Goal: Task Accomplishment & Management: Manage account settings

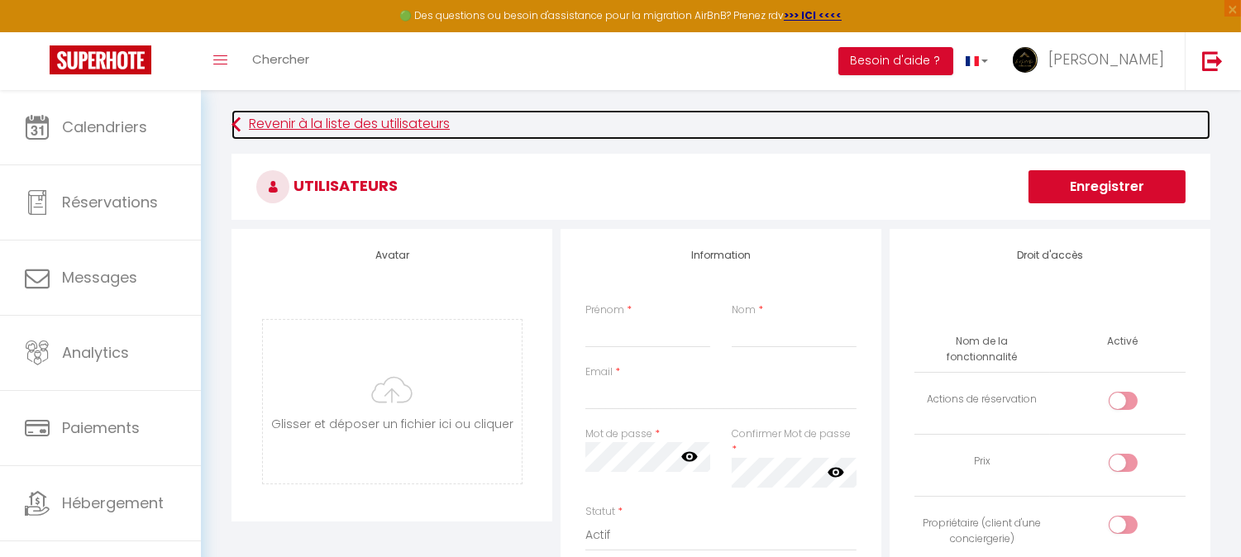
click at [253, 112] on link "Revenir à la liste des utilisateurs" at bounding box center [721, 125] width 979 height 30
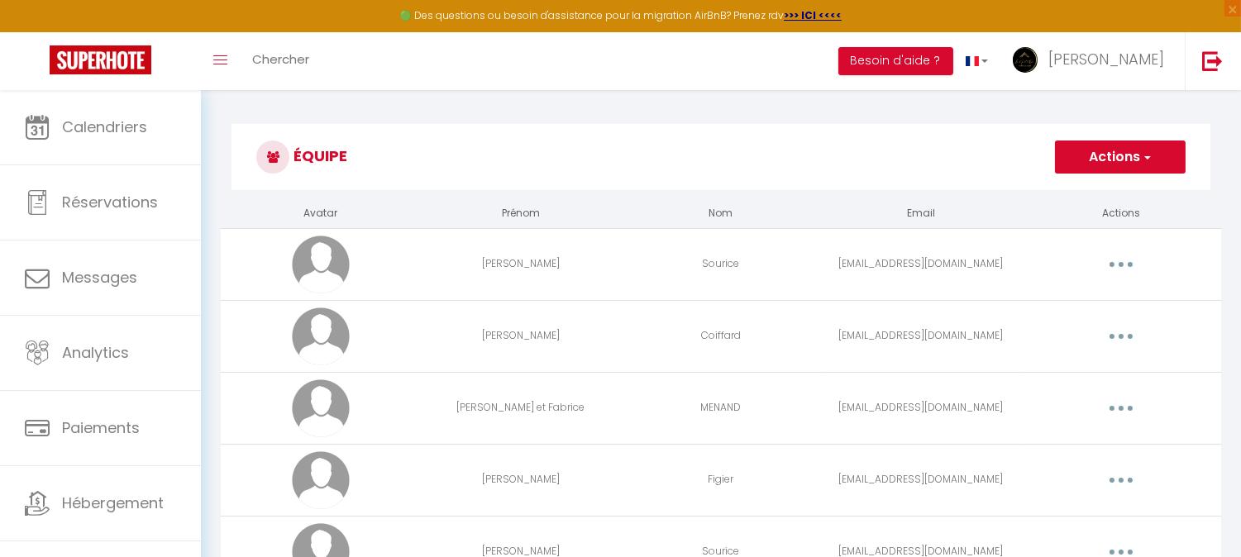
click at [1123, 175] on h3 "Équipe" at bounding box center [721, 157] width 979 height 66
click at [1120, 166] on button "Actions" at bounding box center [1120, 157] width 131 height 33
click at [1104, 197] on link "Ajouter un nouvel utilisateur" at bounding box center [1087, 194] width 195 height 22
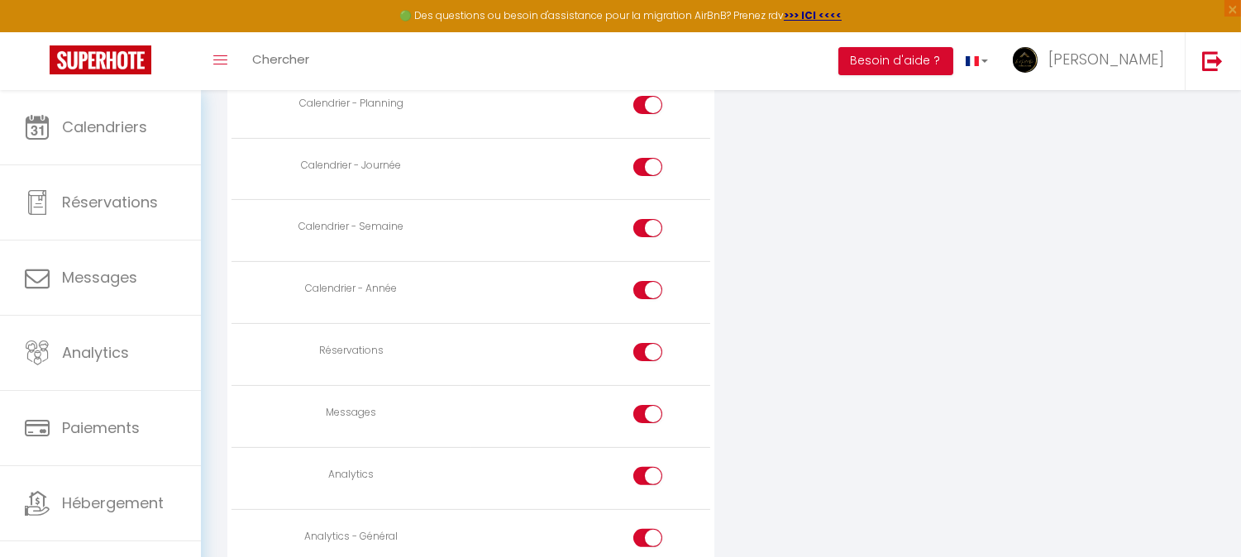
scroll to position [1011, 0]
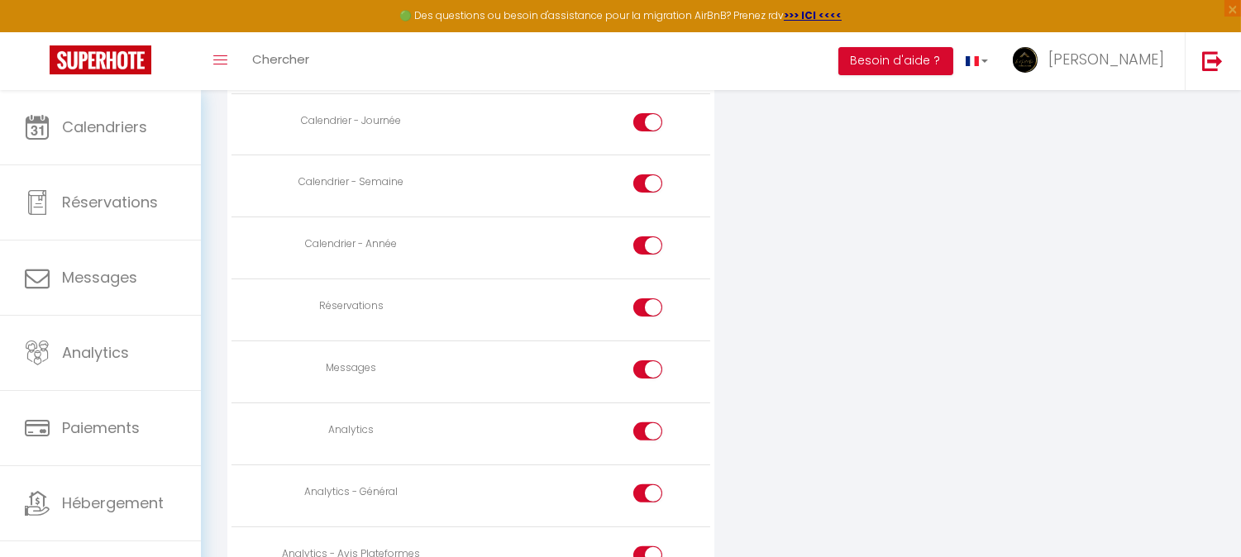
click at [653, 373] on input "checkbox" at bounding box center [662, 373] width 29 height 25
checkbox input "false"
click at [647, 439] on div at bounding box center [647, 432] width 29 height 18
click at [648, 439] on input "checkbox" at bounding box center [662, 435] width 29 height 25
checkbox input "false"
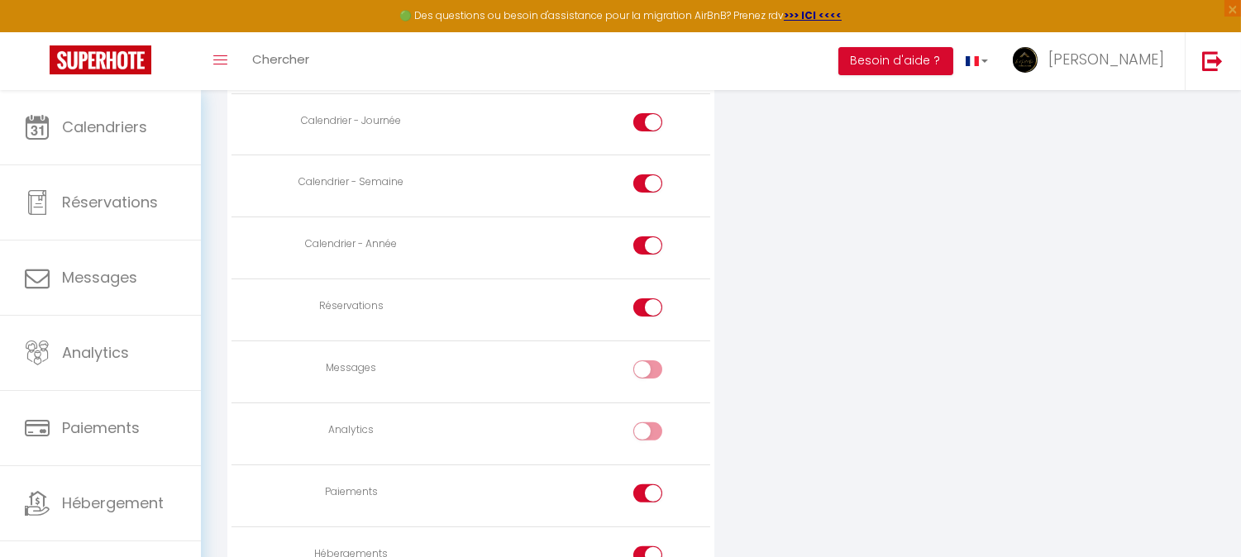
click at [648, 500] on input "checkbox" at bounding box center [662, 497] width 29 height 25
checkbox input "false"
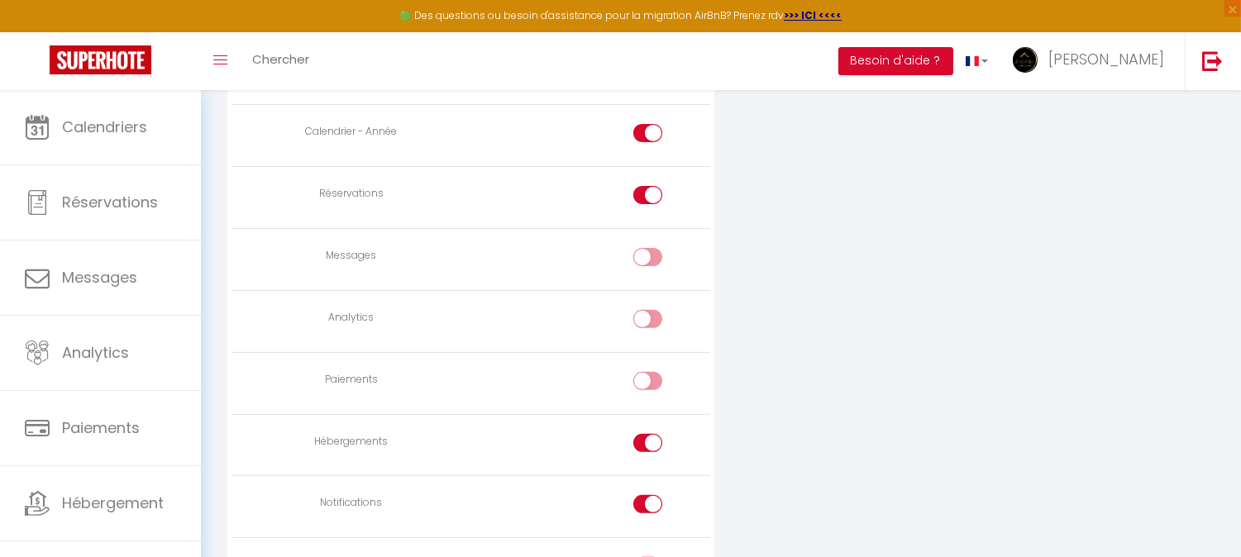
scroll to position [1241, 0]
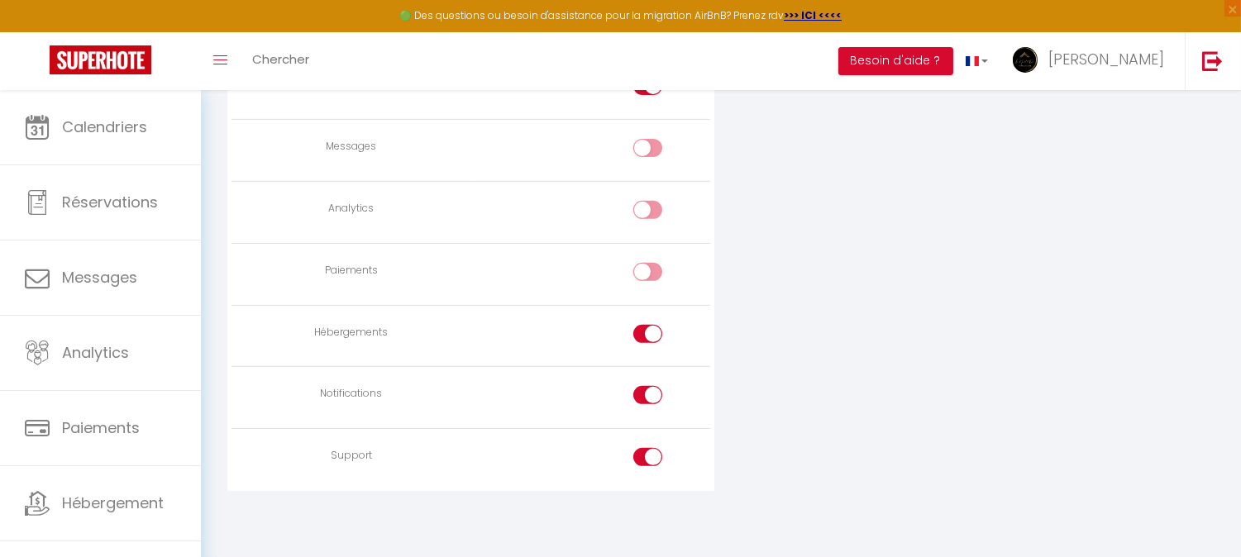
click at [664, 326] on input "checkbox" at bounding box center [662, 337] width 29 height 25
checkbox input "false"
click at [650, 403] on input "checkbox" at bounding box center [662, 398] width 29 height 25
checkbox input "false"
click at [657, 450] on input "checkbox" at bounding box center [662, 460] width 29 height 25
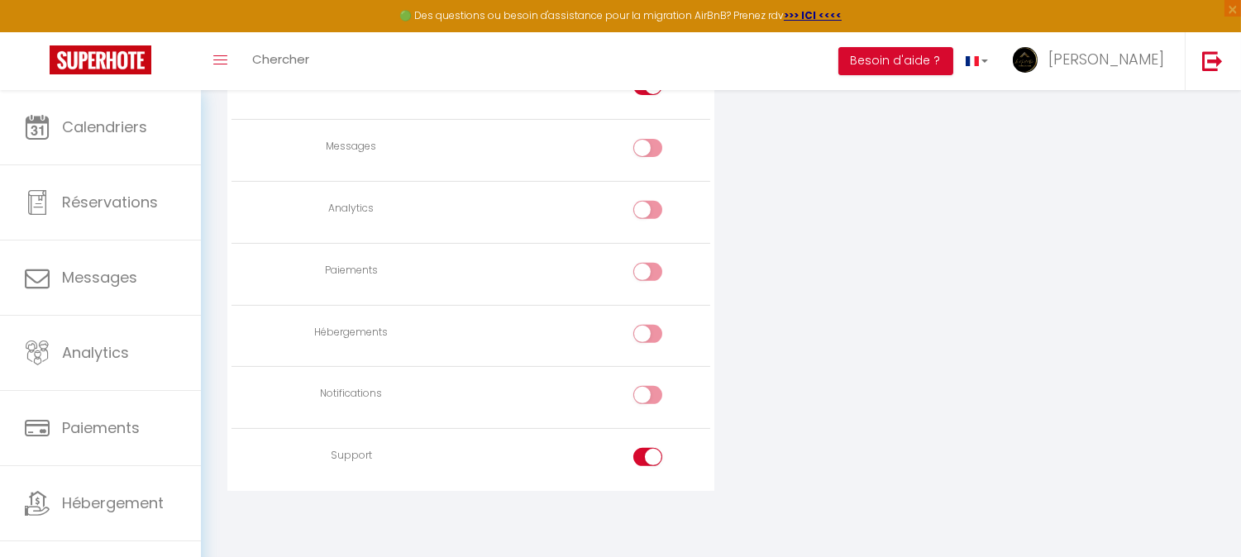
checkbox input "false"
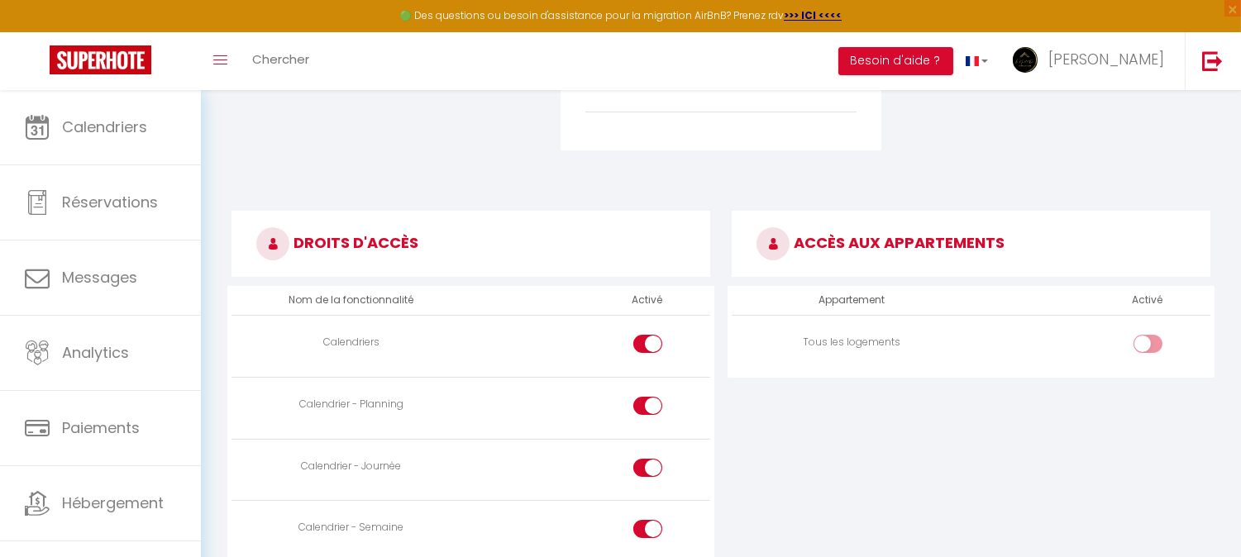
scroll to position [598, 0]
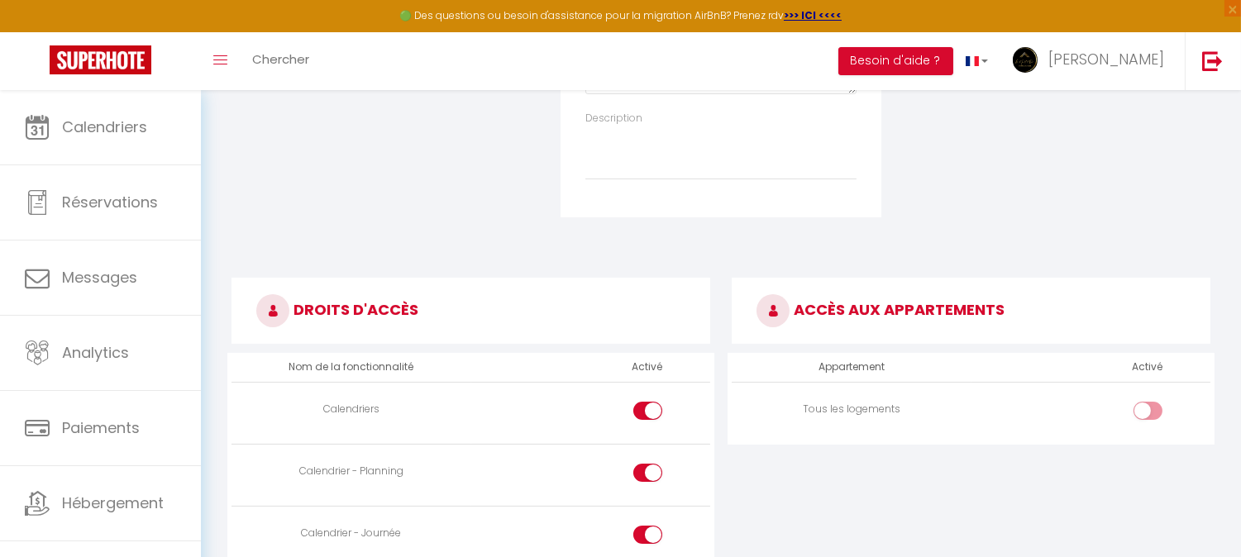
click at [1154, 422] on input "checkbox" at bounding box center [1162, 414] width 29 height 25
checkbox input "true"
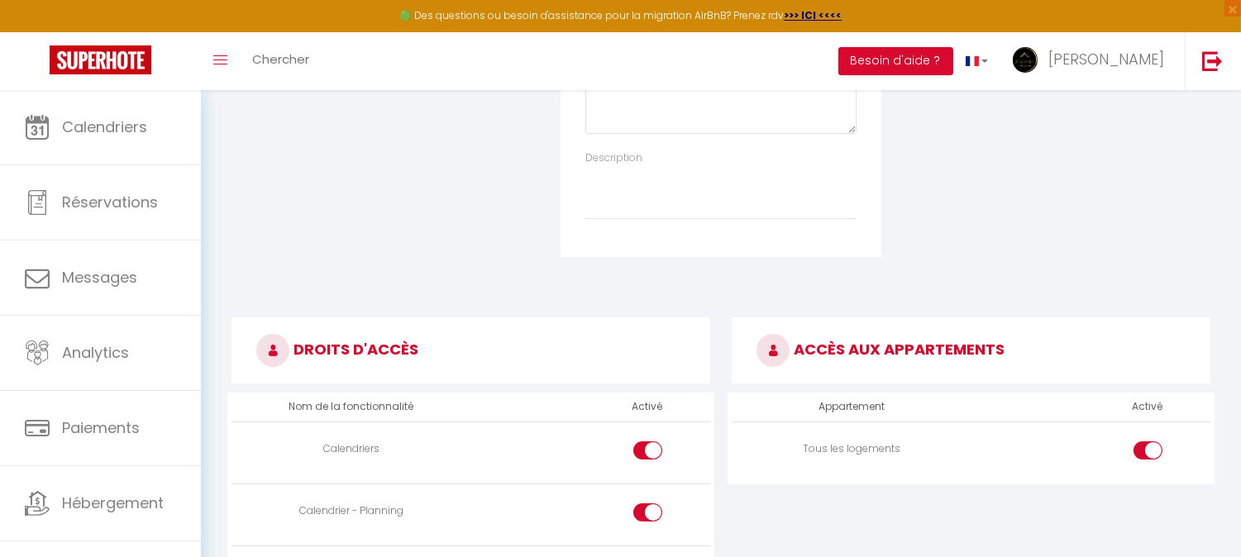
scroll to position [230, 0]
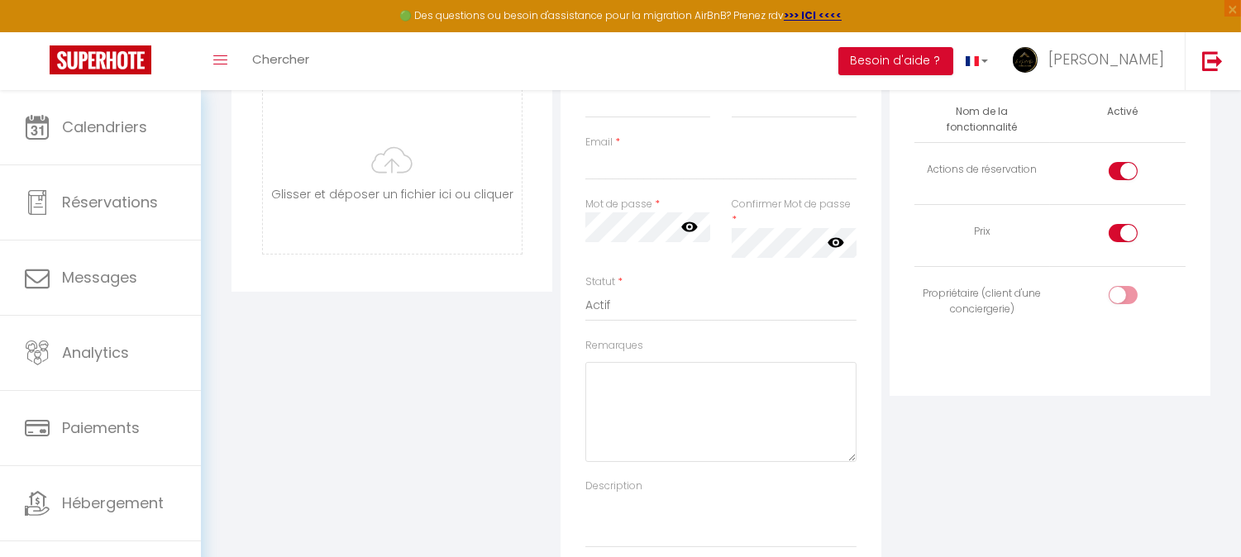
click at [1125, 224] on input "checkbox" at bounding box center [1137, 236] width 29 height 25
checkbox input "false"
click at [1125, 162] on input "checkbox" at bounding box center [1137, 174] width 29 height 25
checkbox input "false"
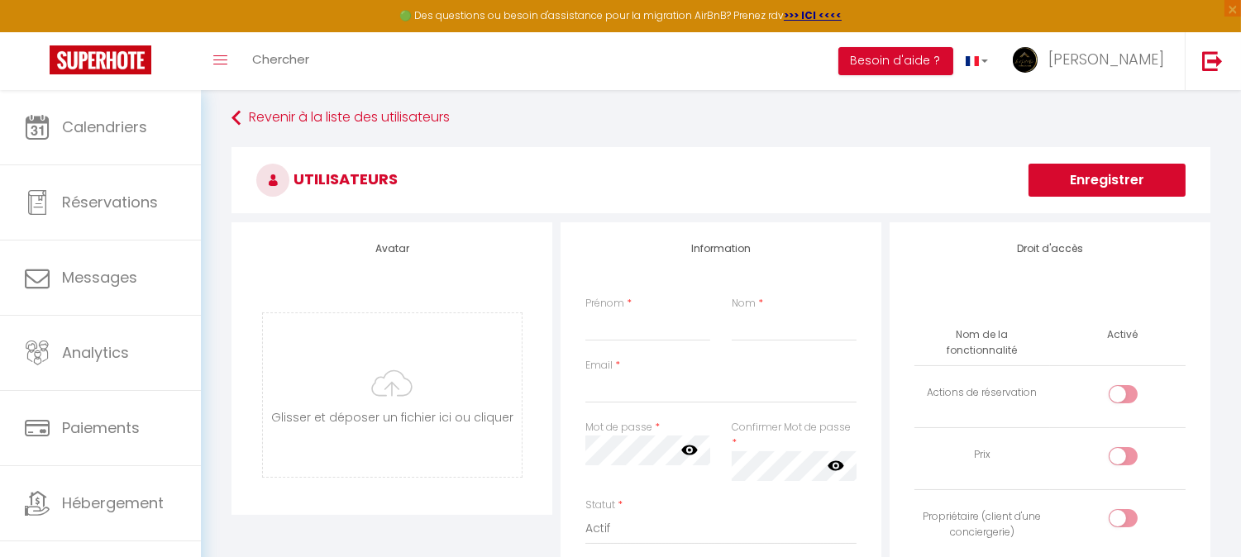
scroll to position [0, 0]
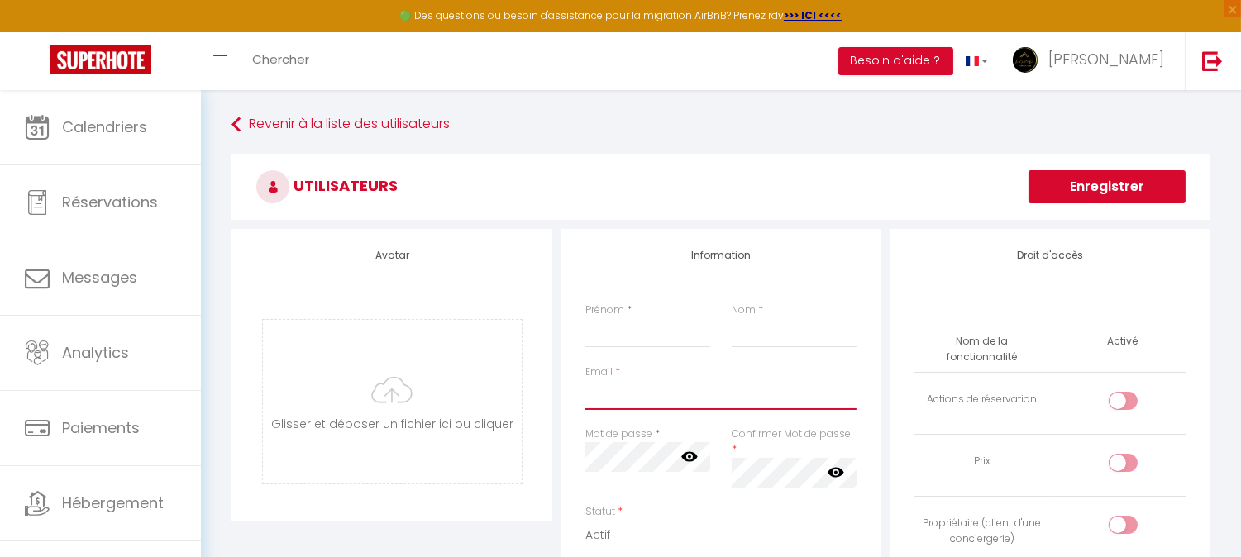
click at [619, 394] on input "Email" at bounding box center [721, 395] width 271 height 30
paste input "[PERSON_NAME][EMAIL_ADDRESS][DOMAIN_NAME]"
type input "[PERSON_NAME][EMAIL_ADDRESS][DOMAIN_NAME]"
click at [656, 334] on input "Prénom" at bounding box center [648, 333] width 125 height 30
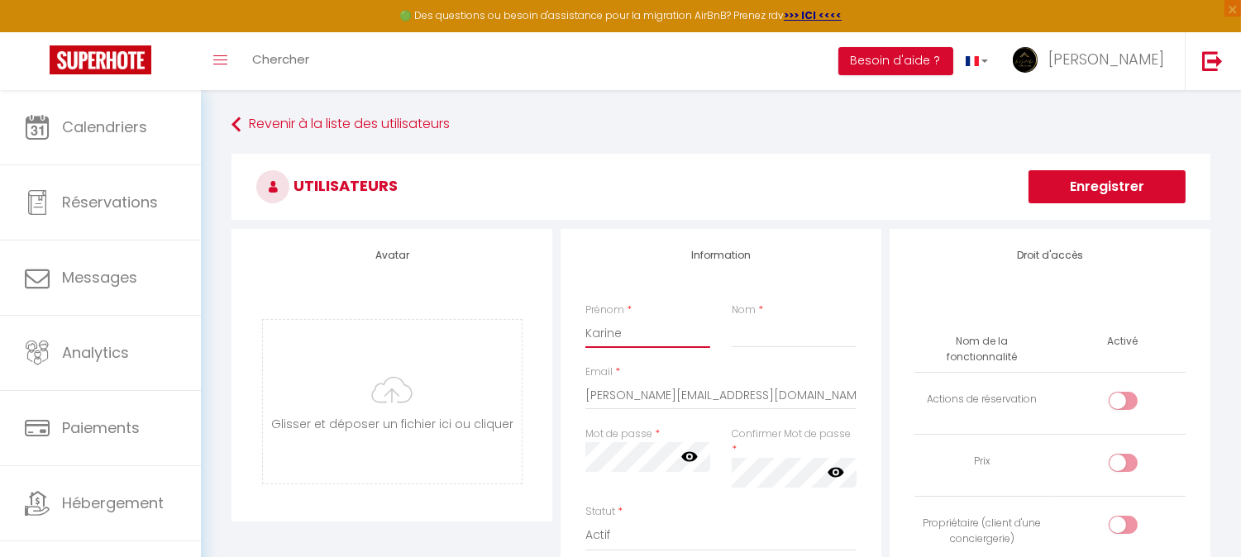
type input "Karine"
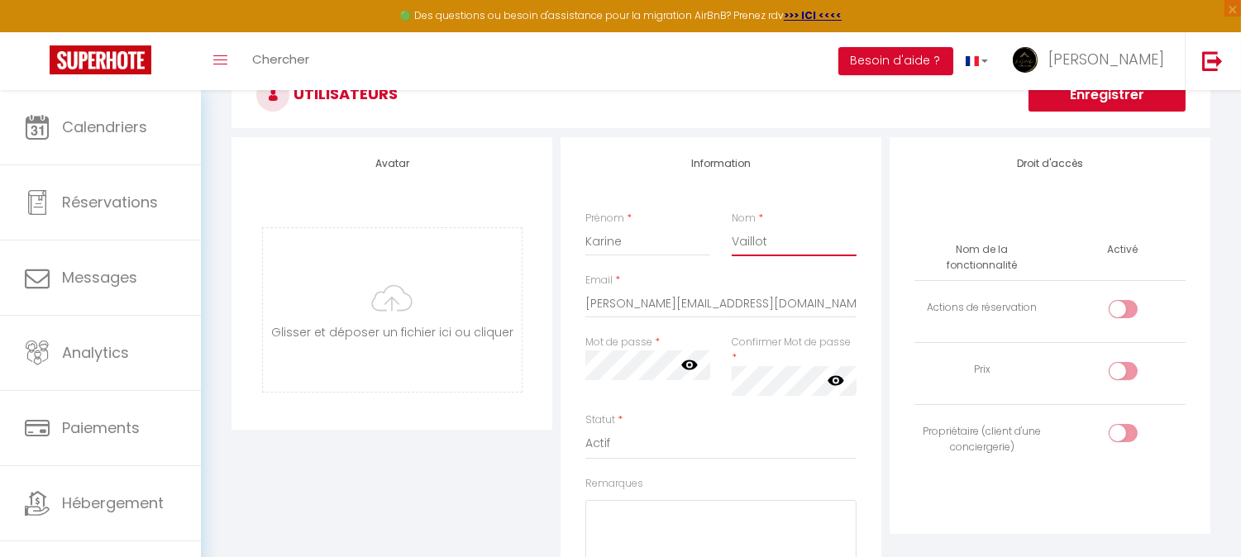
type input "Vaillot"
click at [844, 385] on icon at bounding box center [836, 380] width 17 height 17
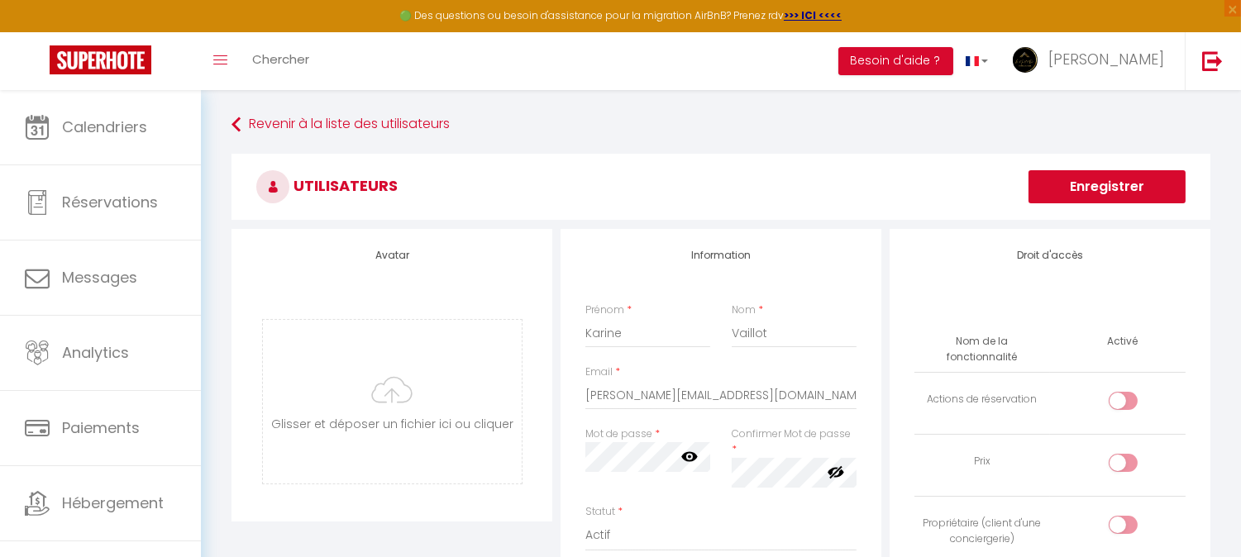
click at [1097, 186] on button "Enregistrer" at bounding box center [1107, 186] width 157 height 33
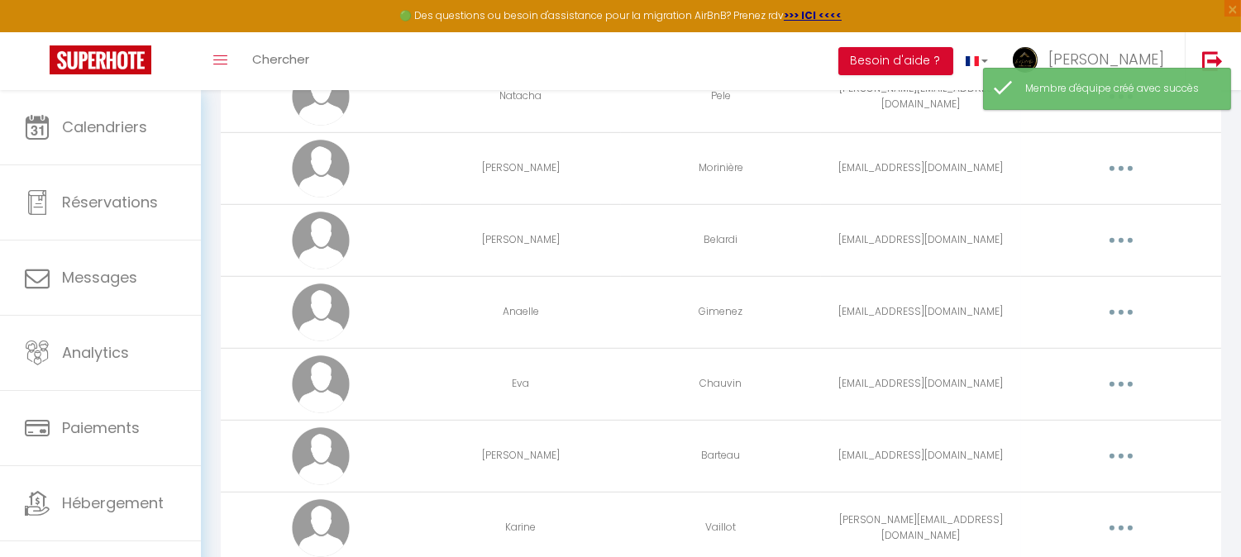
scroll to position [1598, 0]
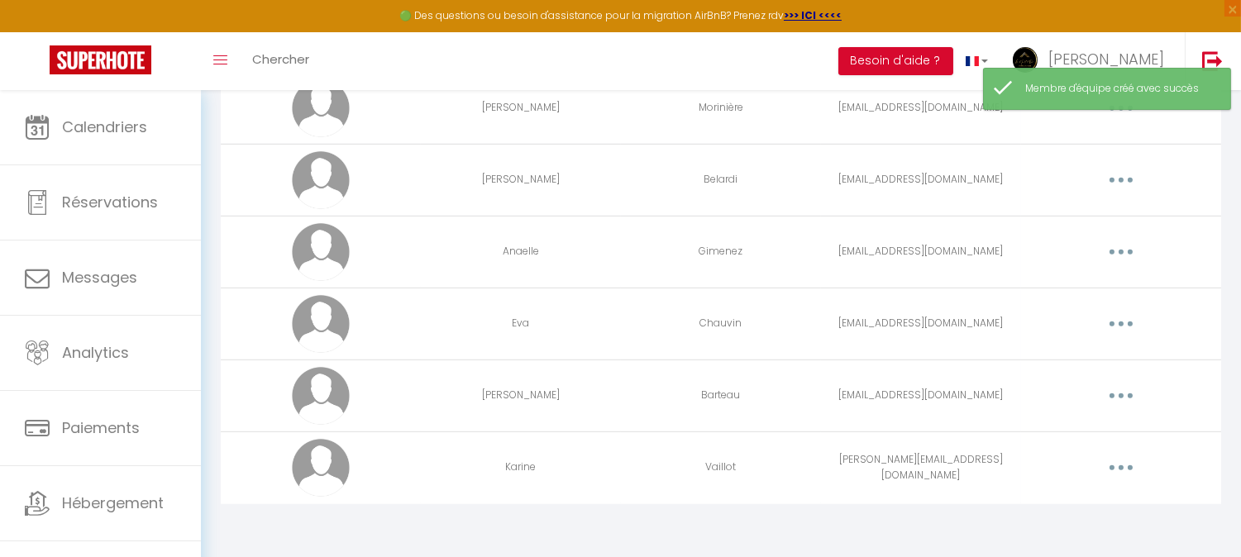
click at [1112, 469] on button "button" at bounding box center [1121, 468] width 46 height 26
click at [1071, 499] on link "Editer" at bounding box center [1078, 506] width 122 height 28
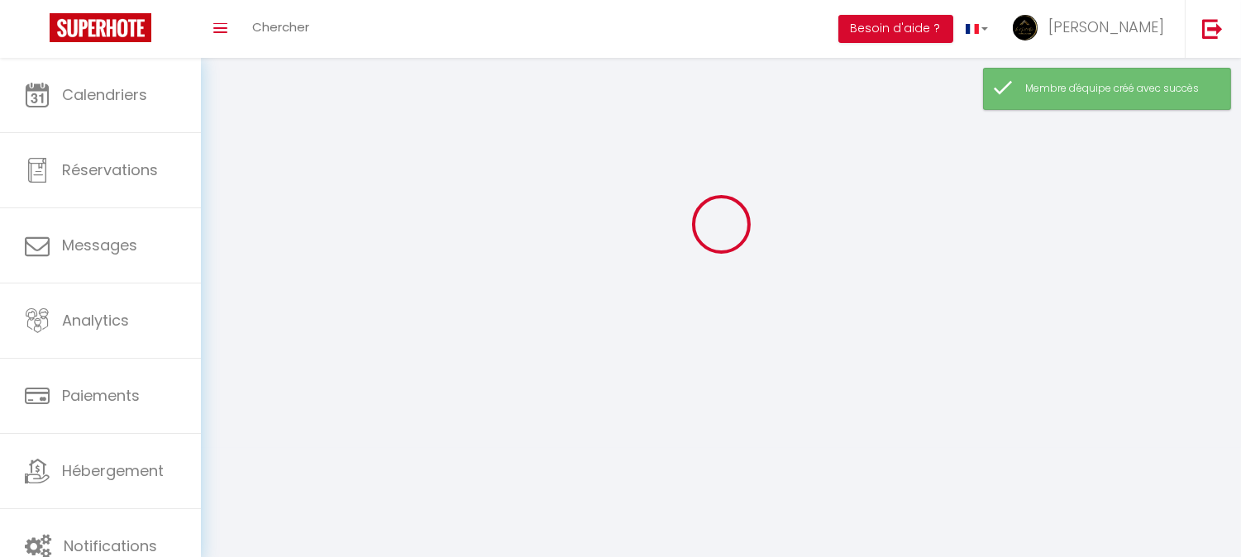
type input "Karine"
type input "Vaillot"
type input "[PERSON_NAME][EMAIL_ADDRESS][DOMAIN_NAME]"
type textarea "[URL][DOMAIN_NAME]"
checkbox input "false"
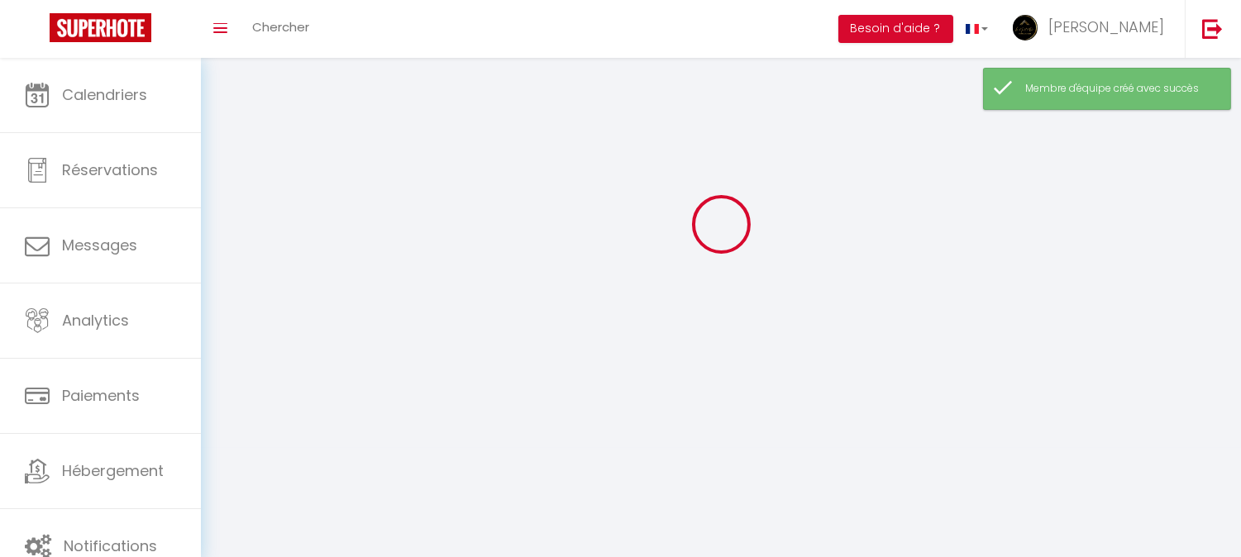
checkbox input "false"
checkbox input "true"
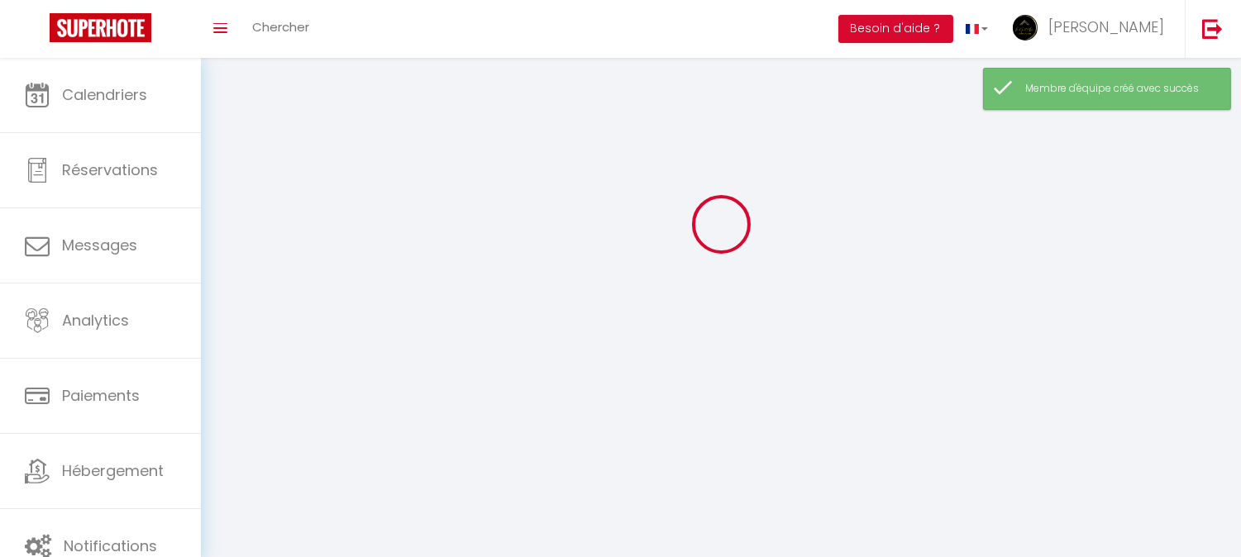
checkbox input "true"
checkbox input "false"
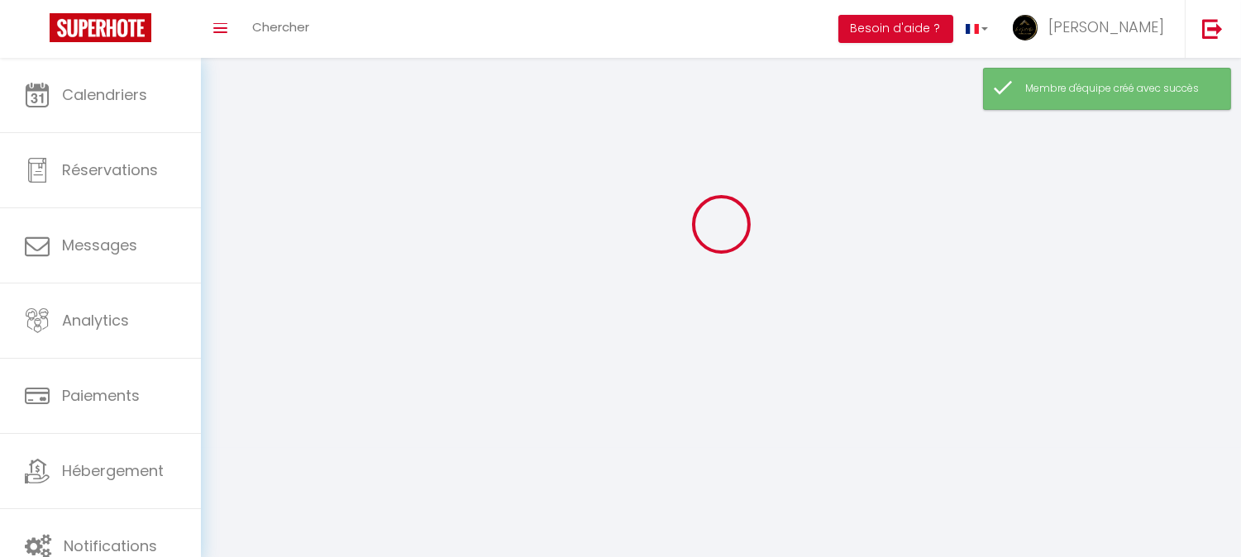
checkbox input "false"
checkbox input "true"
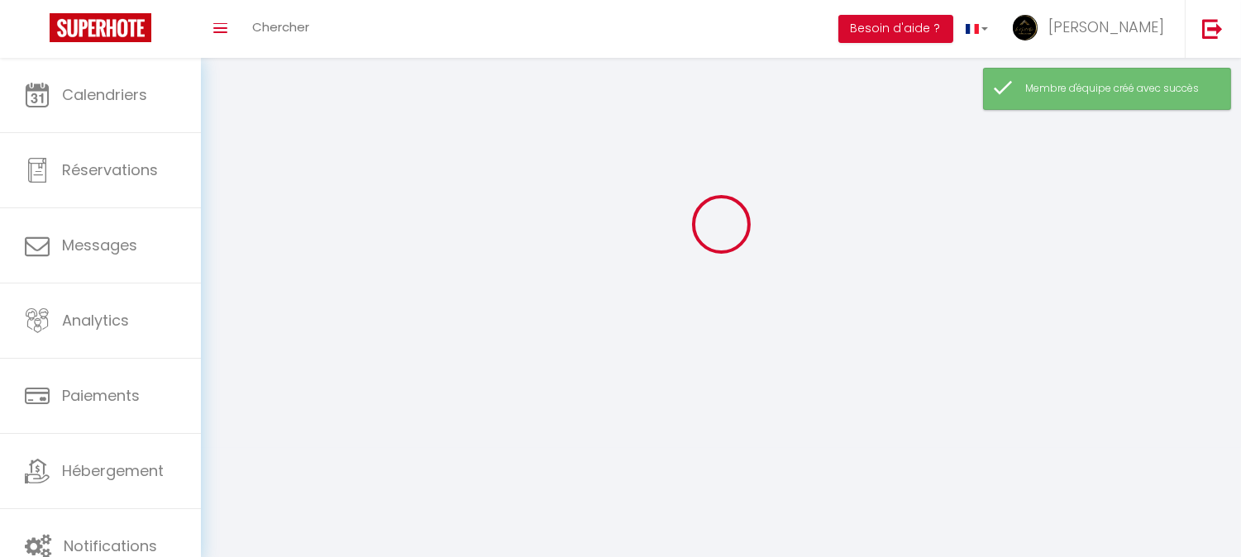
select select
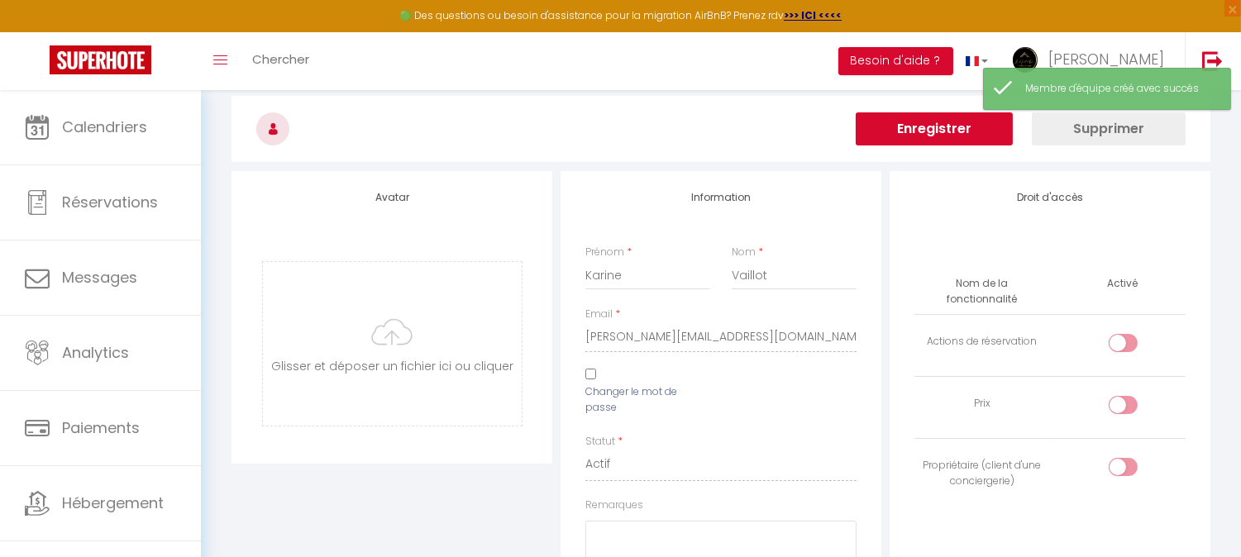
scroll to position [1785, 0]
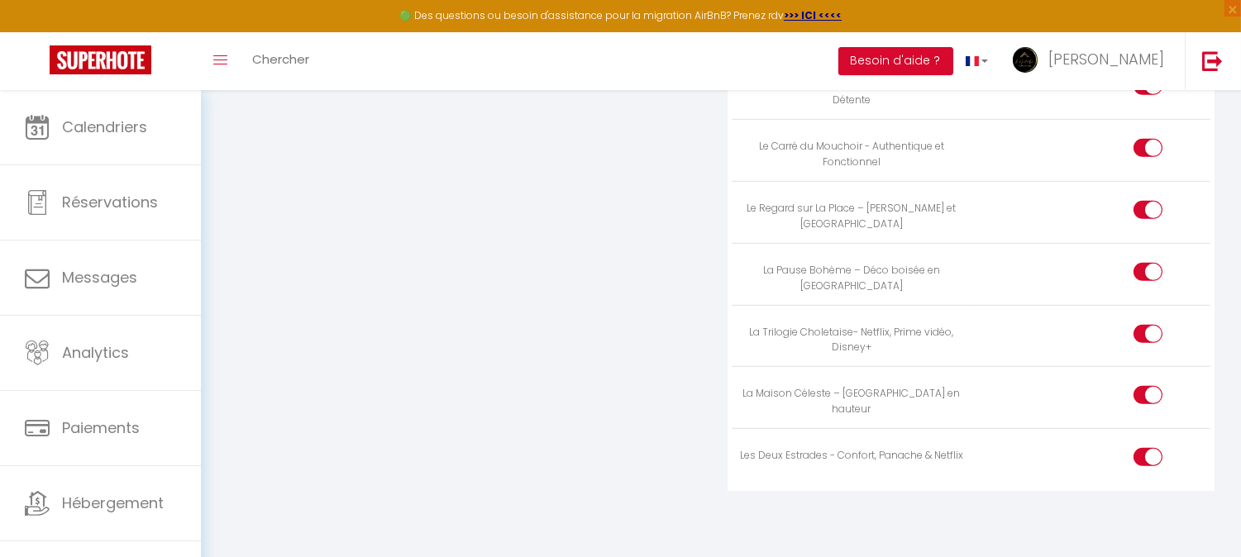
click at [1144, 461] on div at bounding box center [1148, 457] width 29 height 18
click at [1148, 461] on input "checkbox" at bounding box center [1162, 460] width 29 height 25
checkbox input "false"
click at [1145, 386] on div at bounding box center [1148, 395] width 29 height 18
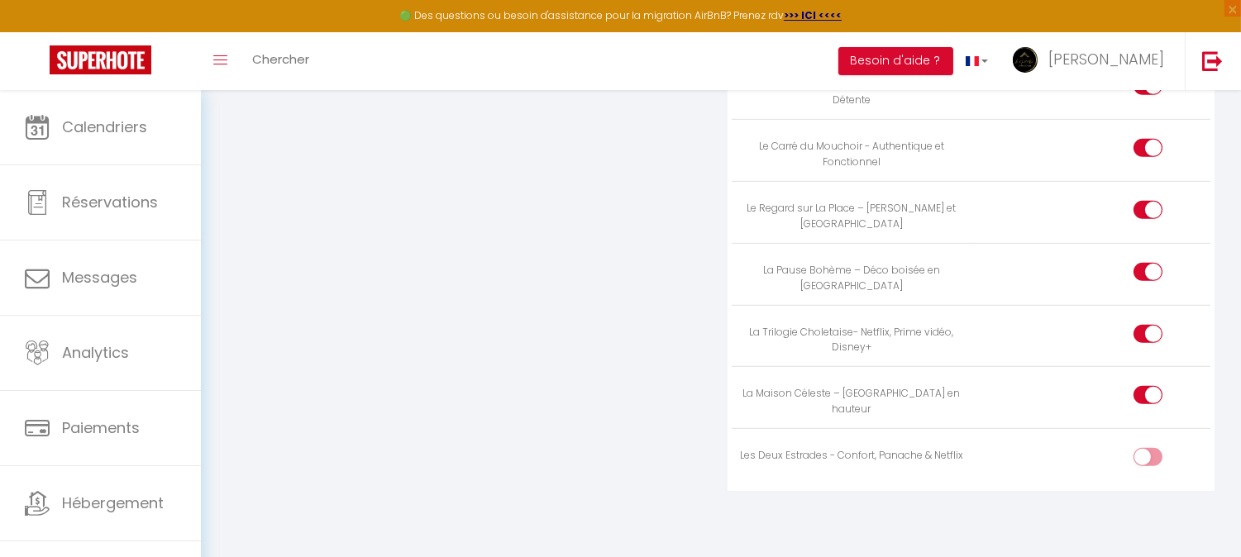
click at [1148, 386] on input "checkbox" at bounding box center [1162, 398] width 29 height 25
checkbox input "false"
click at [1151, 325] on input "checkbox" at bounding box center [1162, 337] width 29 height 25
checkbox input "false"
click at [1150, 263] on input "checkbox" at bounding box center [1162, 275] width 29 height 25
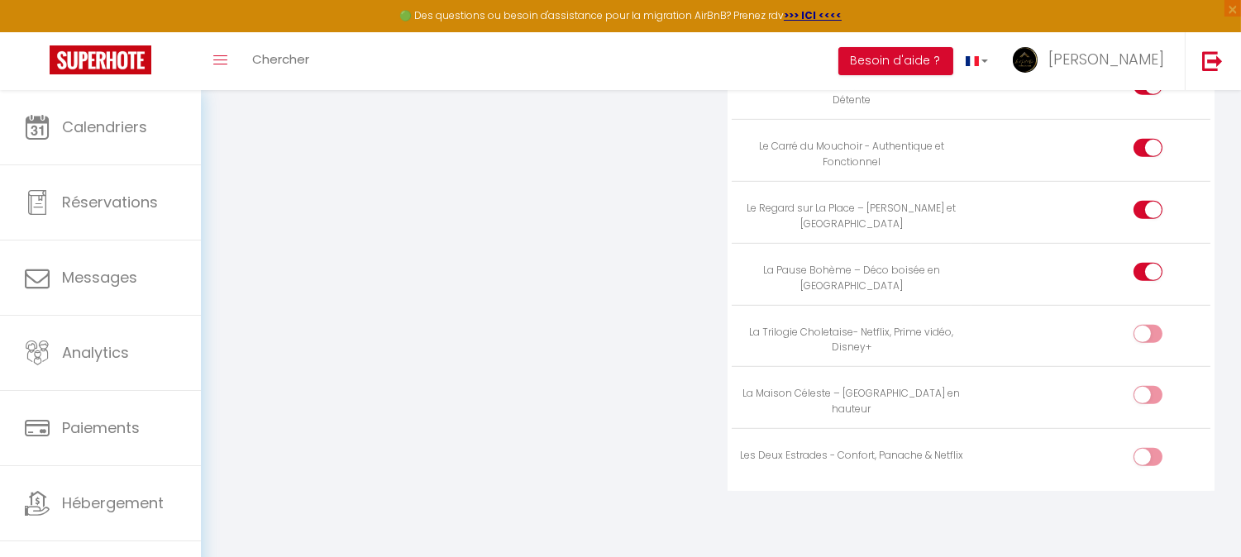
checkbox input "false"
click at [1145, 205] on div at bounding box center [1148, 210] width 29 height 18
click at [1148, 205] on input "checkbox" at bounding box center [1162, 213] width 29 height 25
checkbox input "false"
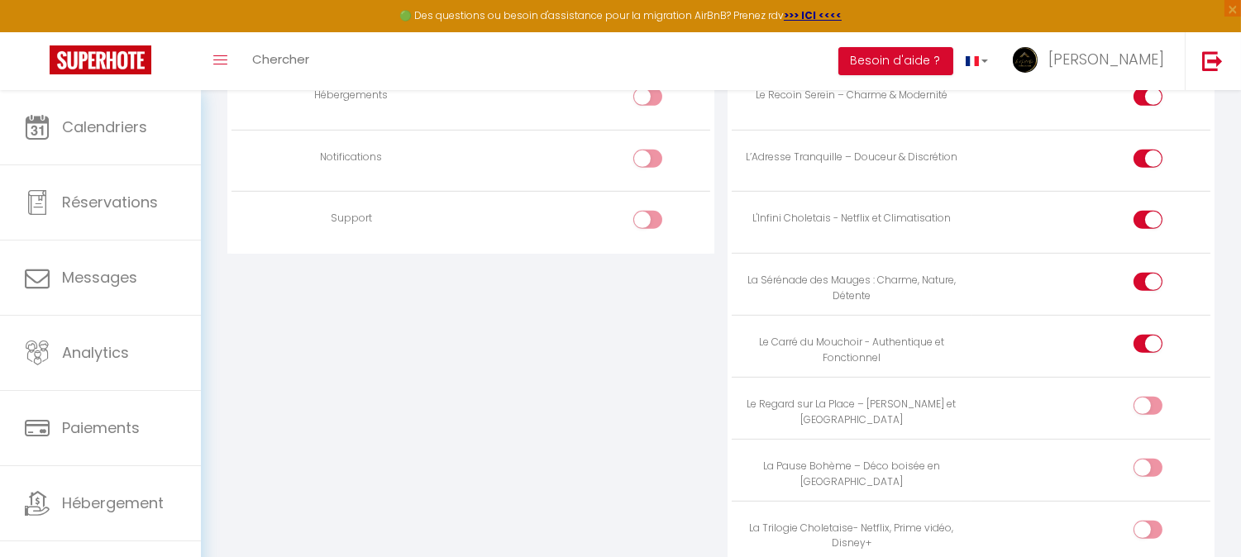
scroll to position [1509, 0]
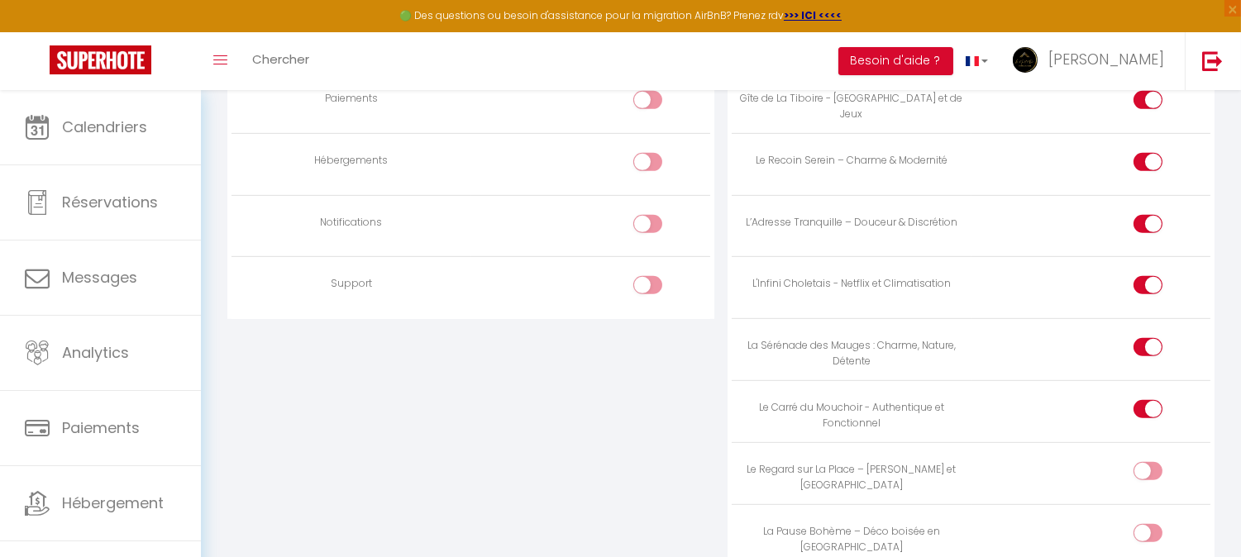
click at [1144, 414] on div at bounding box center [1148, 409] width 29 height 18
click at [1148, 414] on input "checkbox" at bounding box center [1162, 412] width 29 height 25
checkbox input "false"
click at [1138, 356] on div at bounding box center [1148, 347] width 29 height 18
click at [1148, 356] on input "checkbox" at bounding box center [1162, 350] width 29 height 25
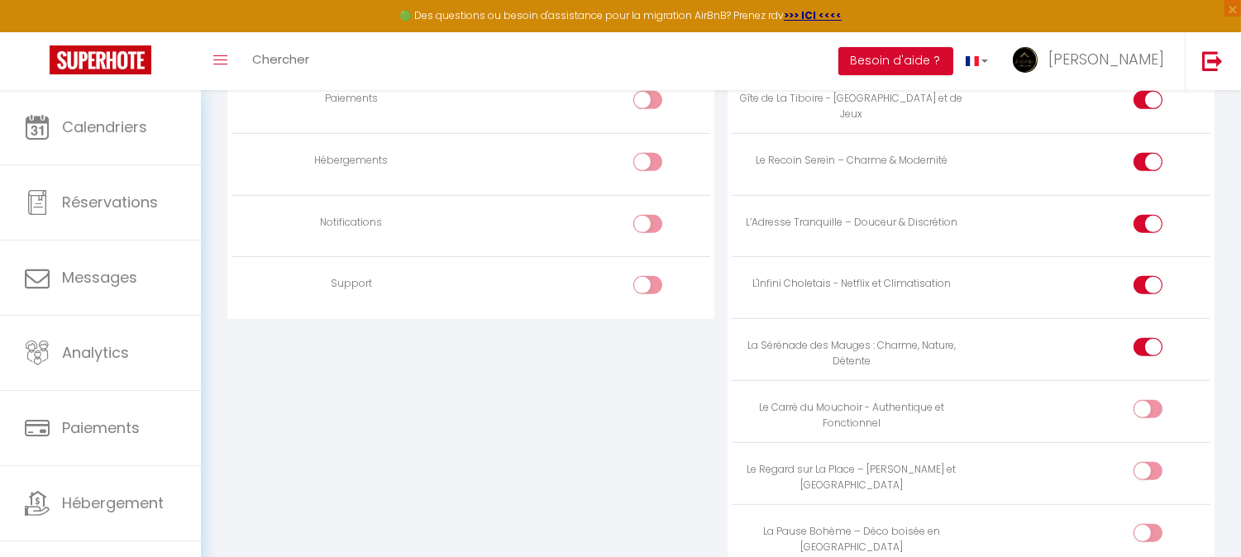
checkbox input "false"
click at [1145, 290] on div at bounding box center [1148, 285] width 29 height 18
click at [1148, 290] on input "checkbox" at bounding box center [1162, 288] width 29 height 25
checkbox input "false"
click at [1140, 233] on div at bounding box center [1148, 224] width 29 height 18
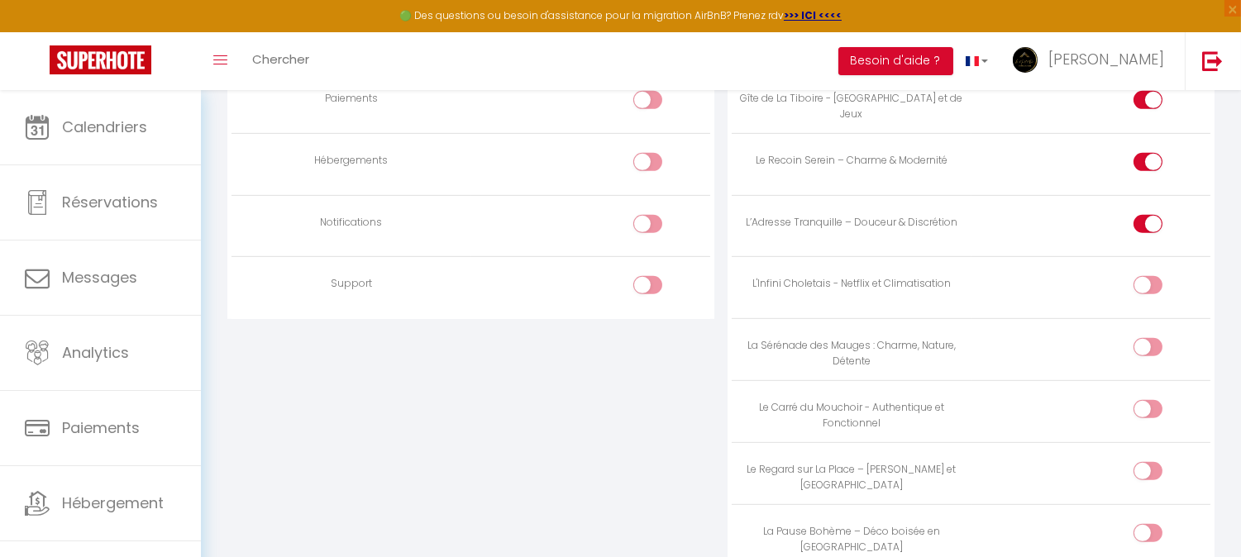
click at [1148, 235] on input "checkbox" at bounding box center [1162, 227] width 29 height 25
checkbox input "false"
click at [1153, 165] on input "checkbox" at bounding box center [1162, 165] width 29 height 25
checkbox input "false"
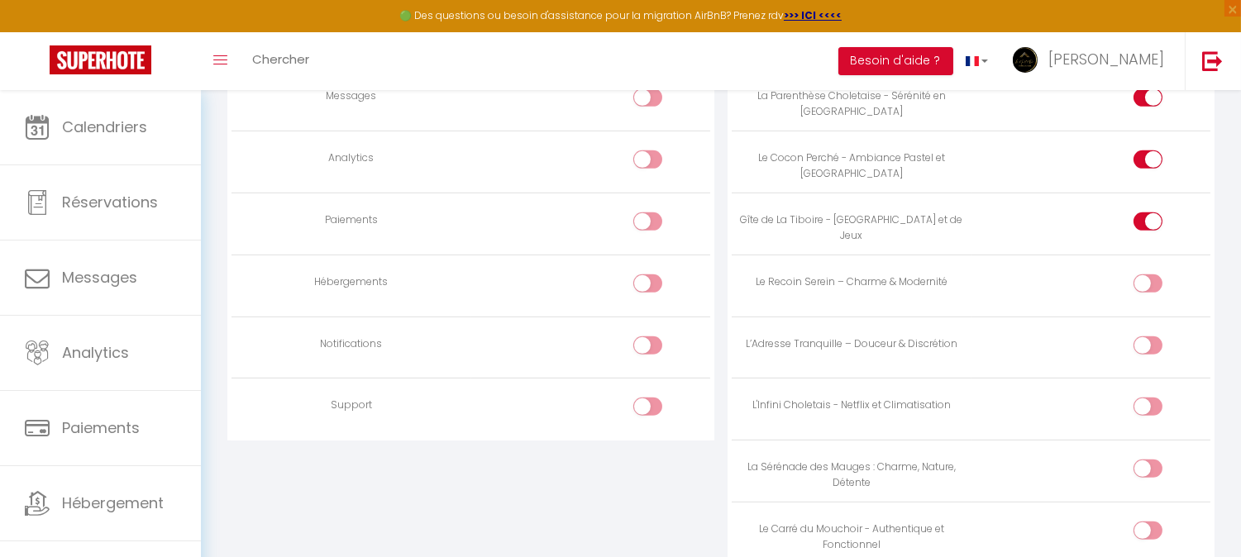
scroll to position [1326, 0]
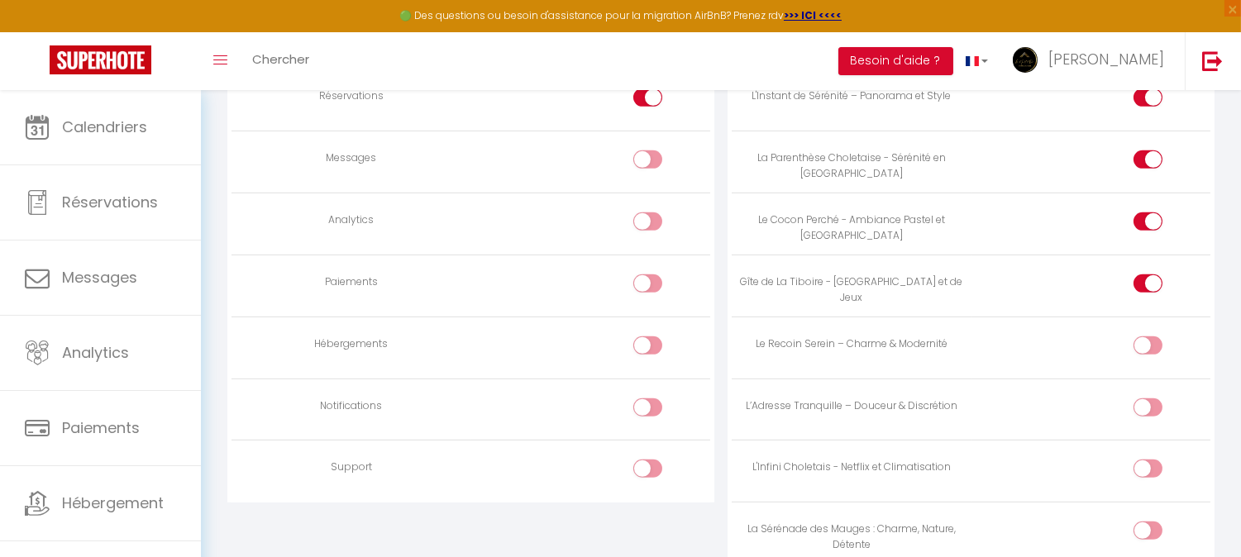
click at [1152, 292] on input "checkbox" at bounding box center [1162, 287] width 29 height 25
checkbox input "false"
click at [1151, 230] on input "checkbox" at bounding box center [1162, 225] width 29 height 25
checkbox input "false"
click at [1143, 175] on label at bounding box center [1148, 163] width 29 height 25
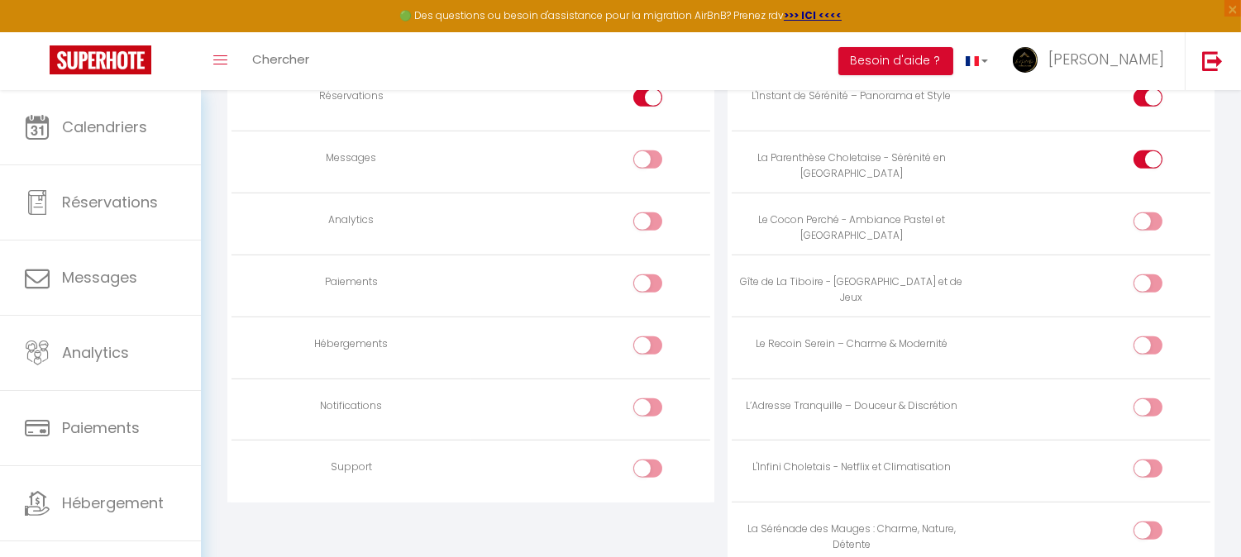
click at [1148, 175] on input "checkbox" at bounding box center [1162, 163] width 29 height 25
checkbox input "false"
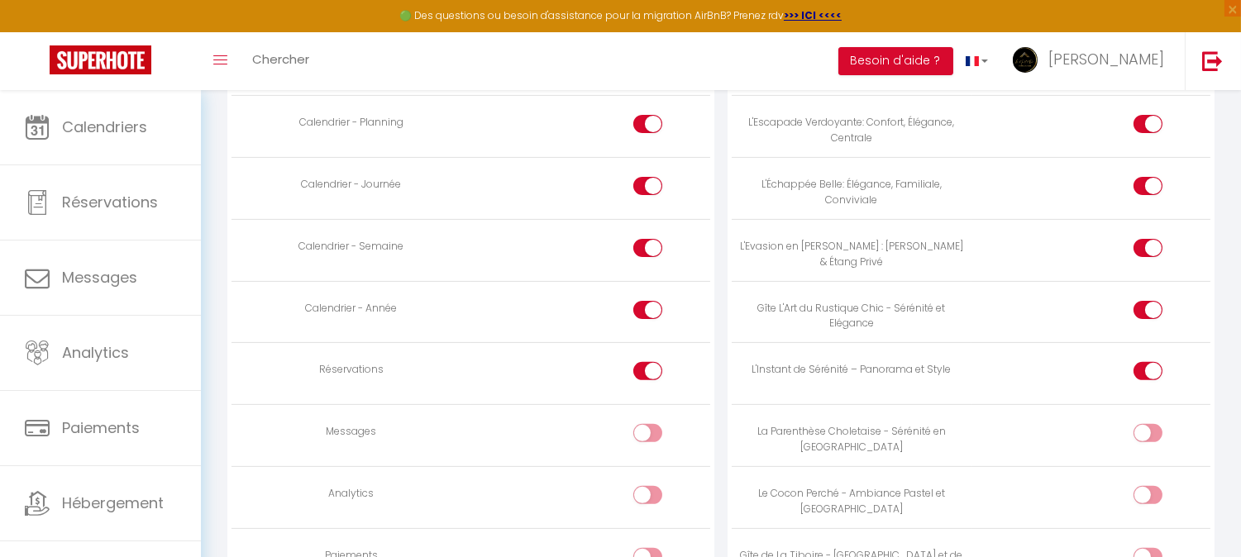
scroll to position [1050, 0]
click at [1144, 382] on div at bounding box center [1148, 373] width 29 height 18
click at [1148, 385] on input "checkbox" at bounding box center [1162, 376] width 29 height 25
checkbox input "false"
click at [1148, 319] on input "checkbox" at bounding box center [1162, 315] width 29 height 25
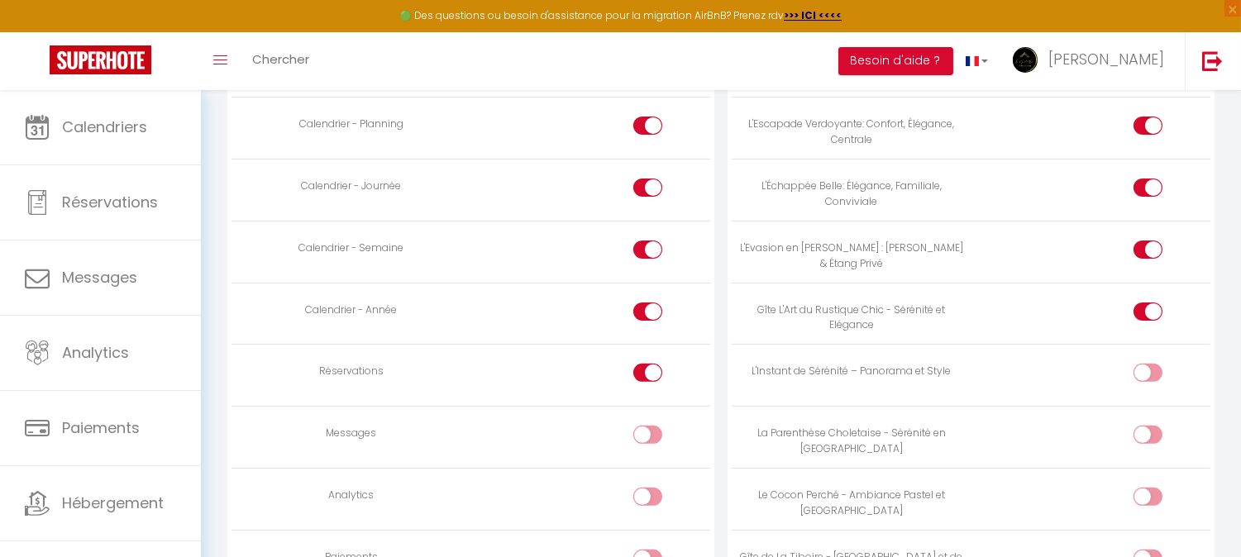
checkbox input "false"
click at [1141, 246] on div at bounding box center [1148, 250] width 29 height 18
click at [1148, 246] on input "checkbox" at bounding box center [1162, 253] width 29 height 25
checkbox input "false"
click at [1145, 196] on div at bounding box center [1148, 188] width 29 height 18
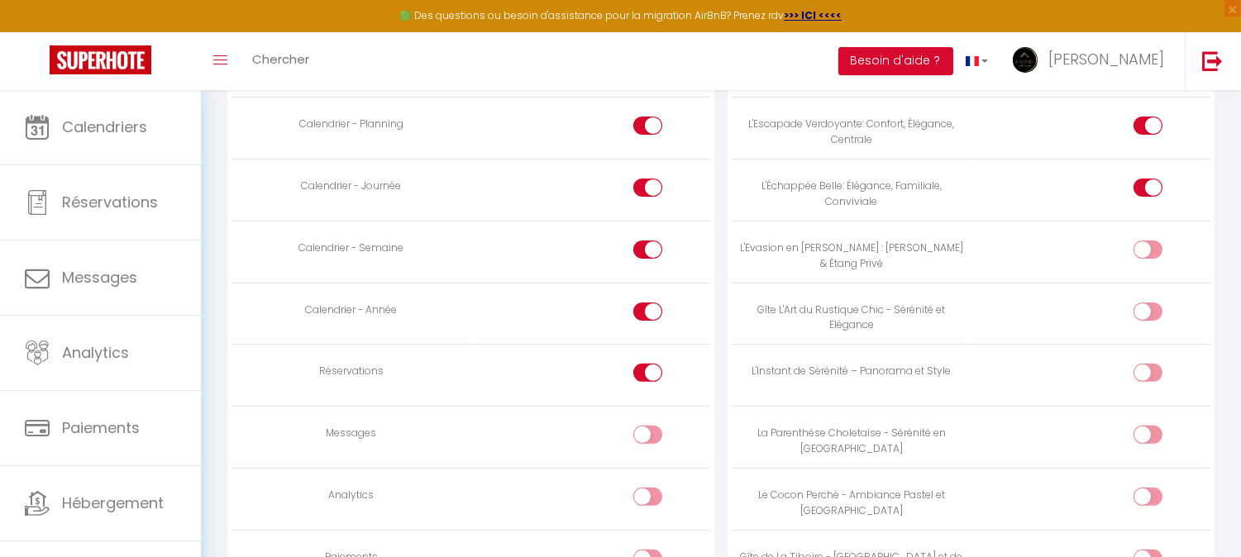
click at [1148, 196] on input "checkbox" at bounding box center [1162, 191] width 29 height 25
checkbox input "false"
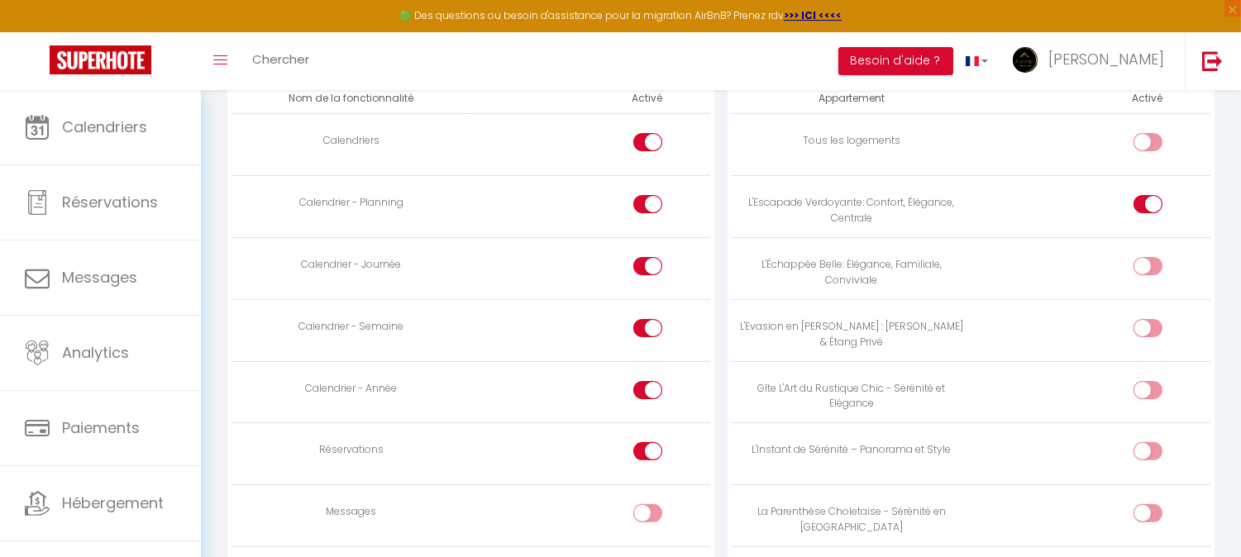
scroll to position [866, 0]
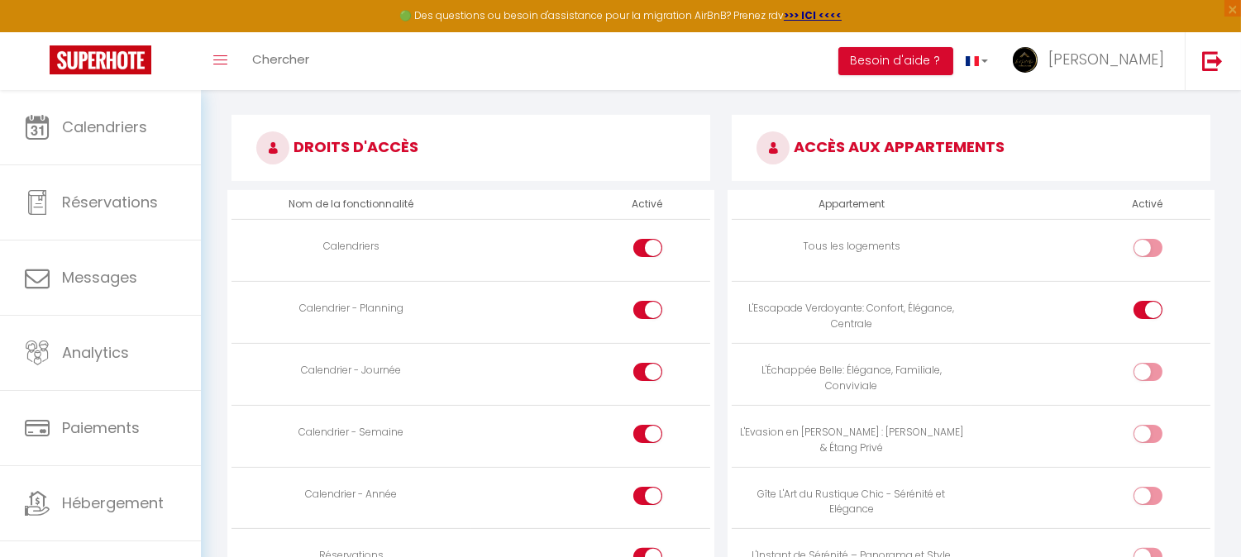
click at [1150, 311] on input "checkbox" at bounding box center [1162, 313] width 29 height 25
checkbox input "false"
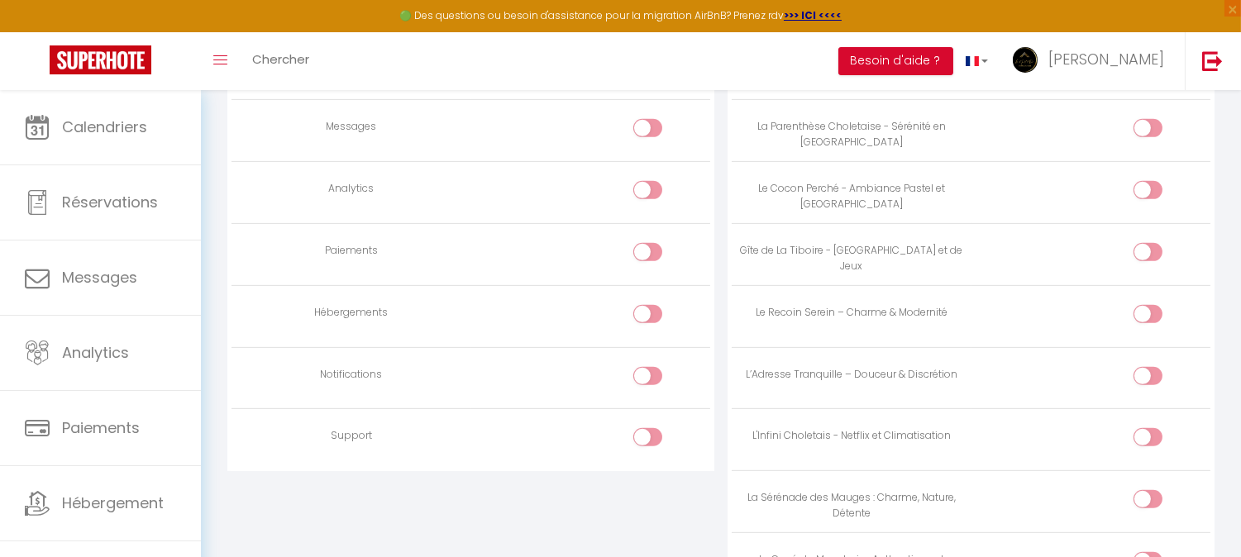
scroll to position [1326, 0]
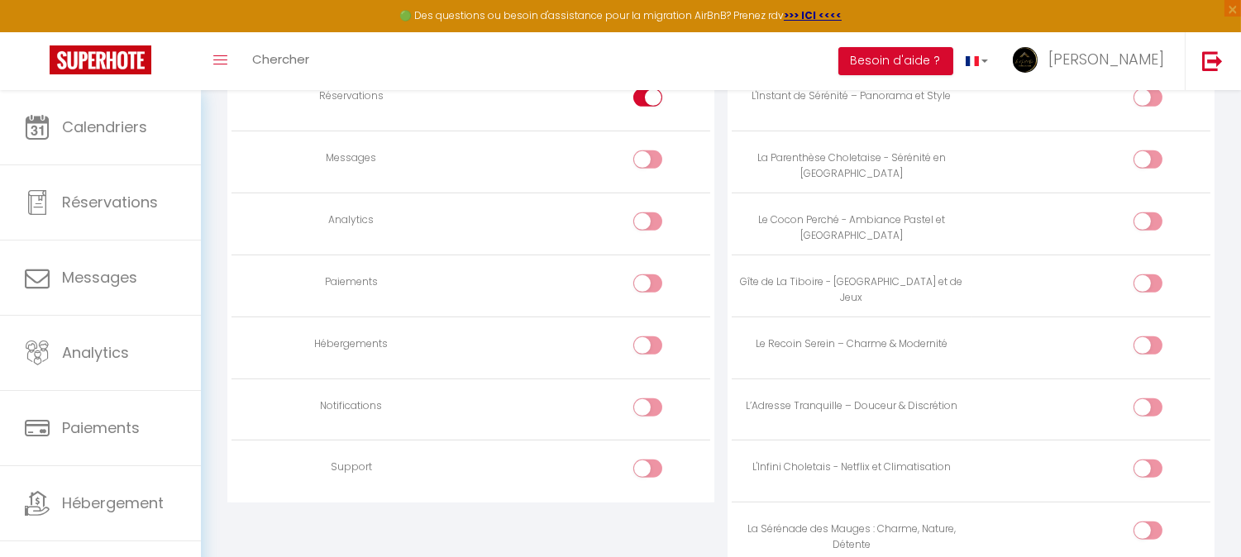
click at [1137, 224] on div at bounding box center [1148, 222] width 29 height 18
click at [1148, 224] on input "checkbox" at bounding box center [1162, 225] width 29 height 25
checkbox input "true"
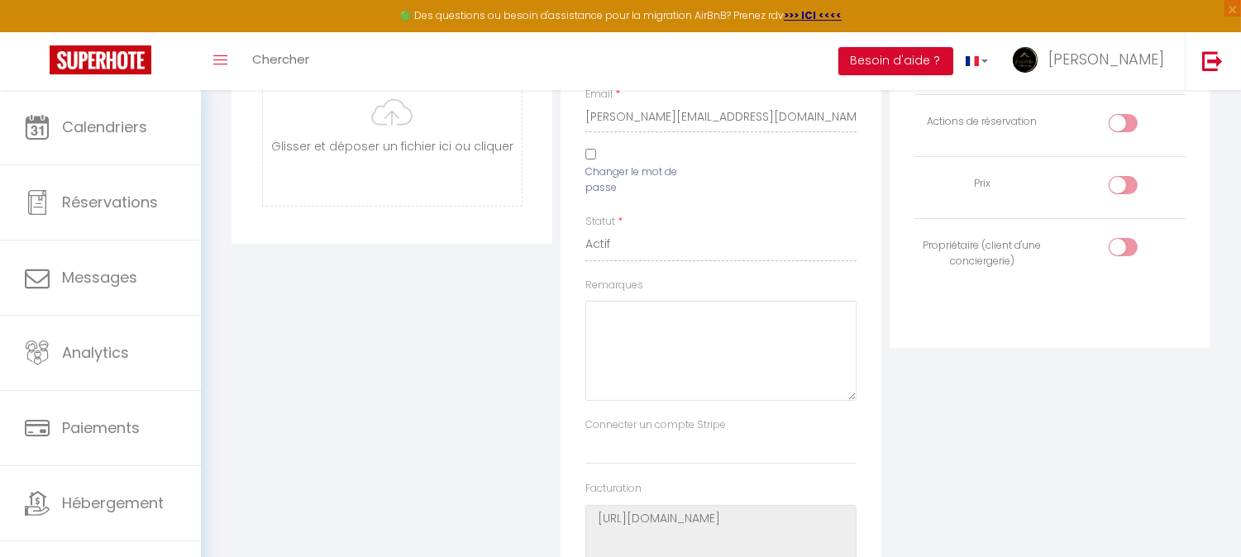
scroll to position [39, 0]
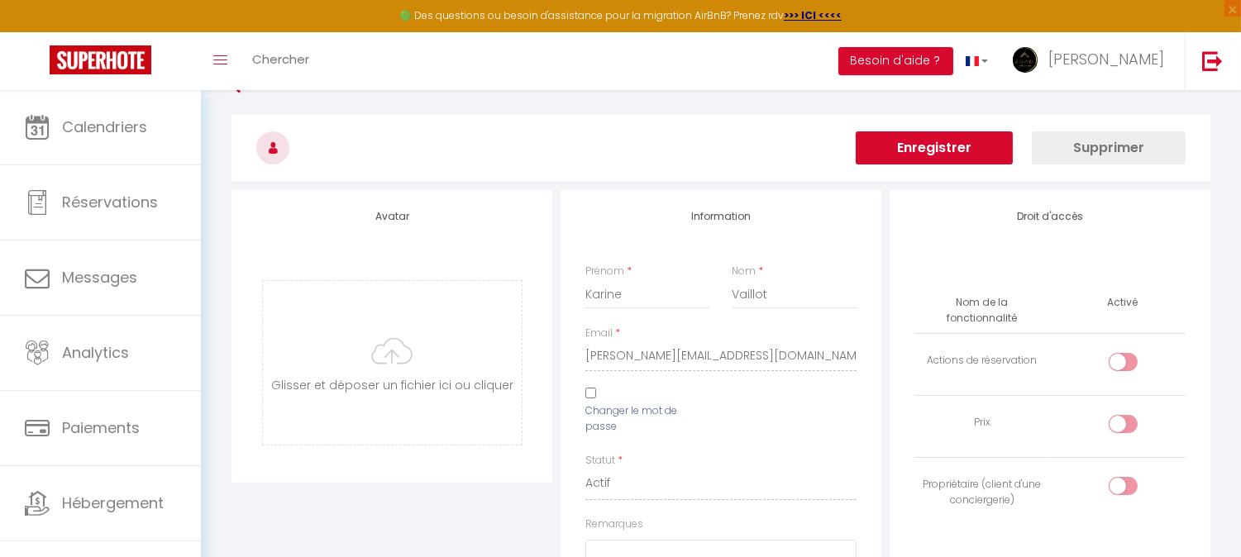
click at [938, 139] on button "Enregistrer" at bounding box center [934, 147] width 157 height 33
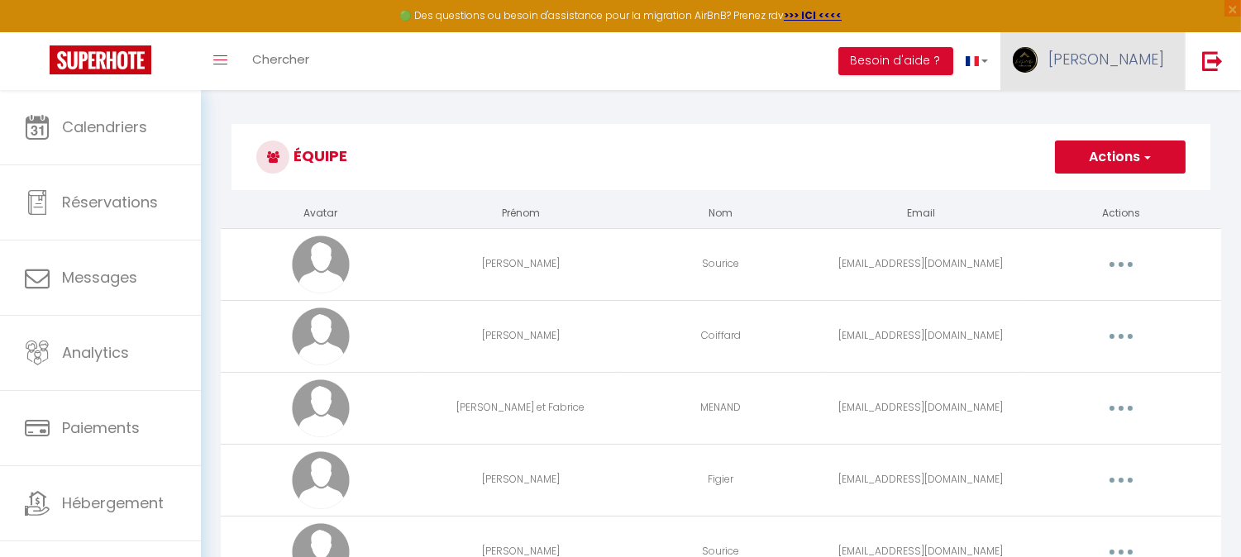
click at [1147, 69] on link "[PERSON_NAME]" at bounding box center [1093, 61] width 184 height 58
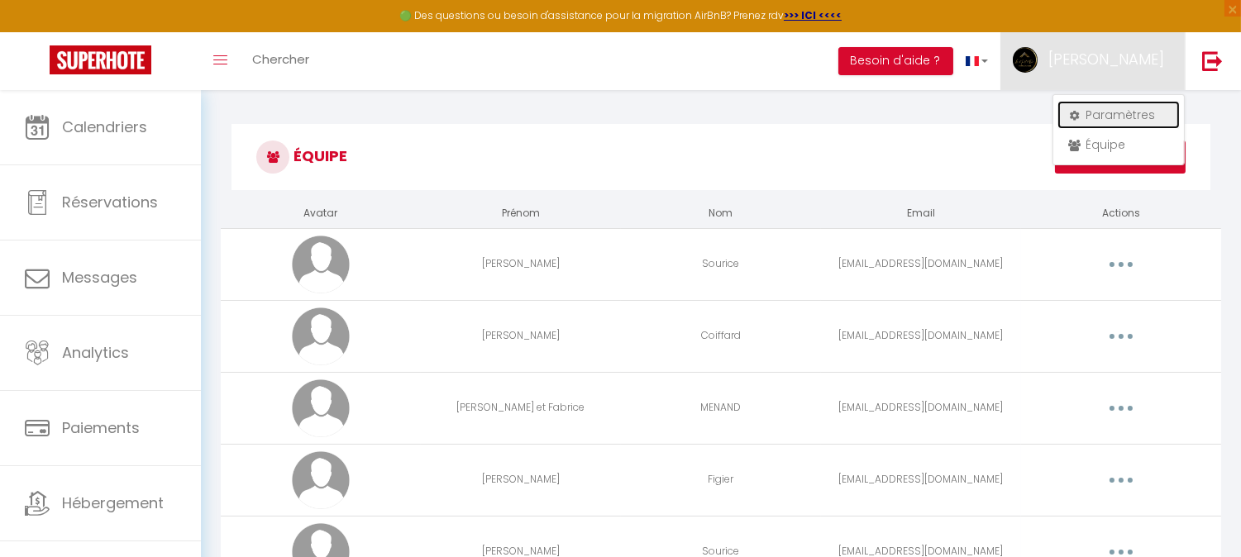
click at [1111, 116] on link "Paramètres" at bounding box center [1119, 115] width 122 height 28
select select "fr"
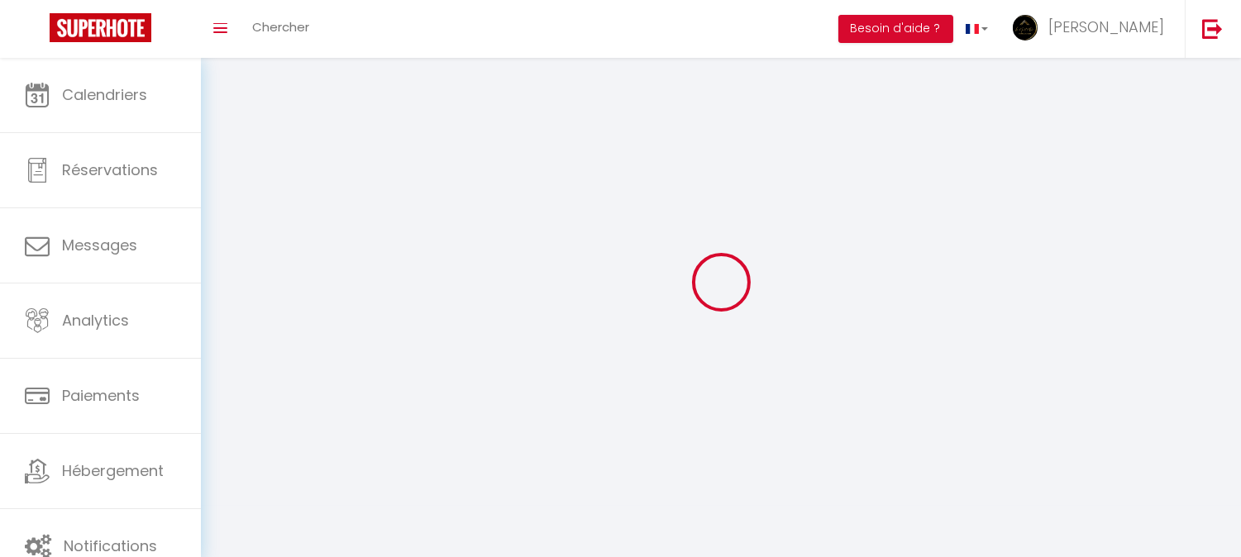
type input "[PERSON_NAME]"
type input "Sourice"
type input "0780117094"
type input "[STREET_ADDRESS][PERSON_NAME]"
type input "49450"
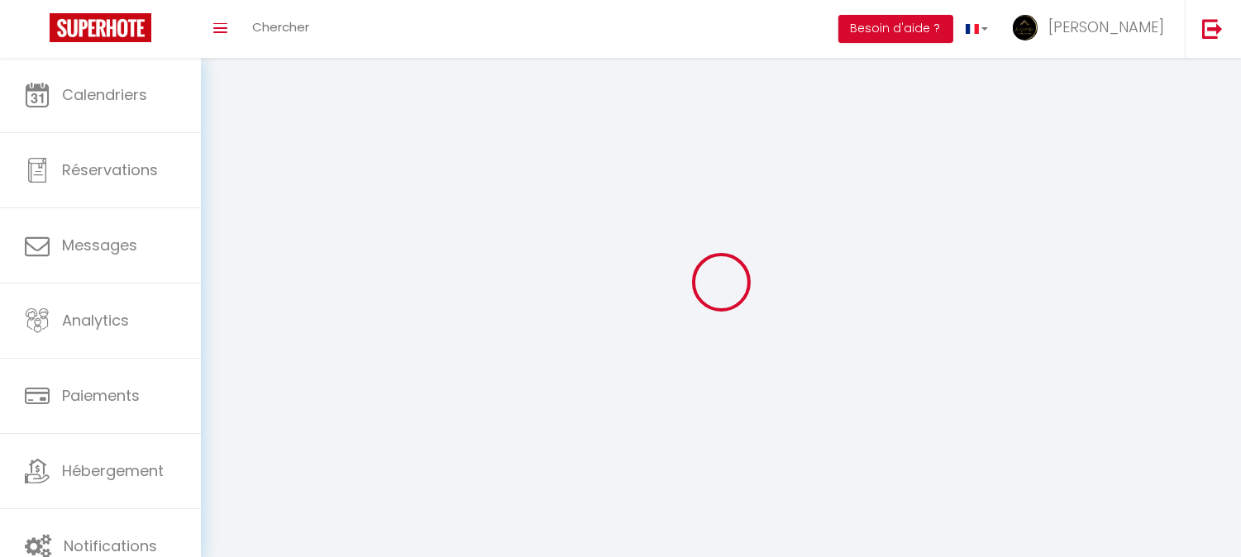
type input "Sevremoine"
select select "28"
type input "BWxWZw4h1Y7Xi6jR1eXnqUQw3"
type input "d9rq1AAAtM7XVB3R4GILrXUcC"
type input "[URL][DOMAIN_NAME]"
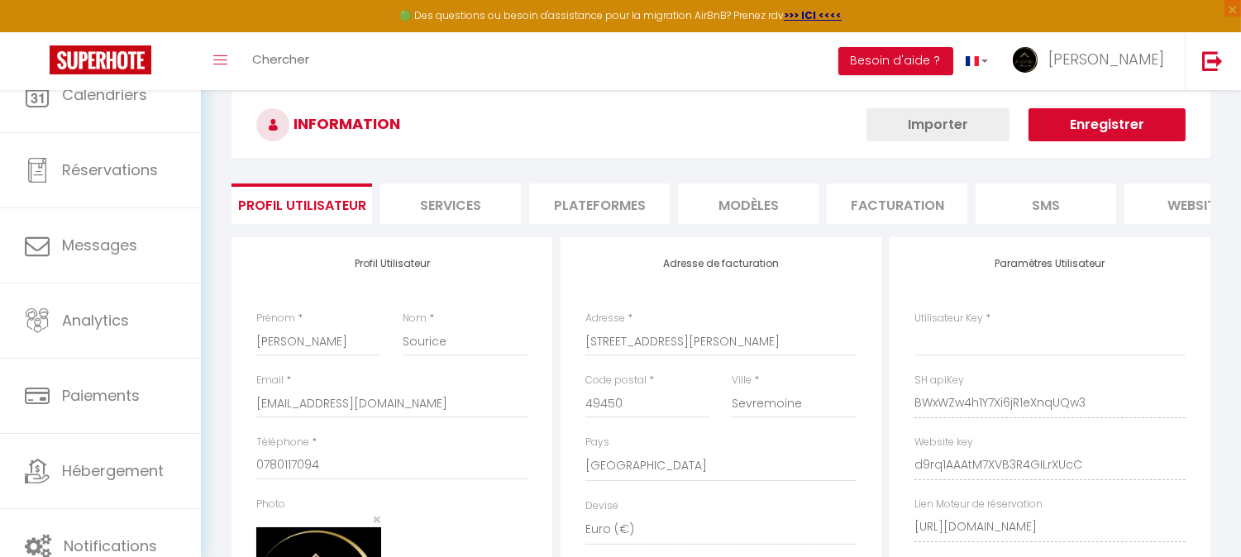
type input "BWxWZw4h1Y7Xi6jR1eXnqUQw3"
type input "d9rq1AAAtM7XVB3R4GILrXUcC"
type input "[URL][DOMAIN_NAME]"
select select "fr"
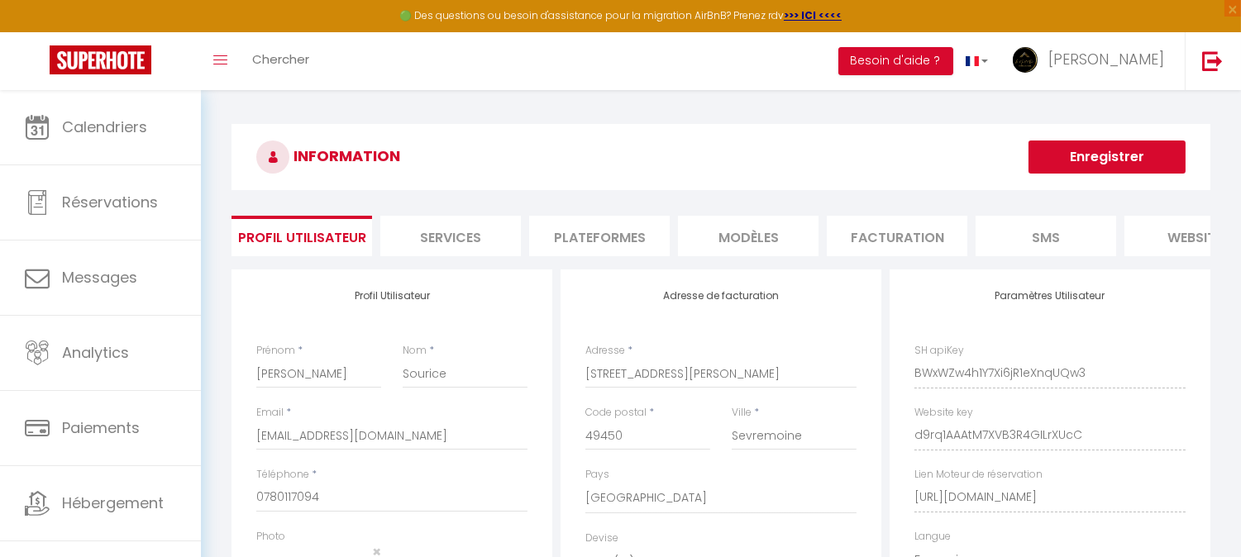
click at [602, 246] on li "Plateformes" at bounding box center [599, 236] width 141 height 41
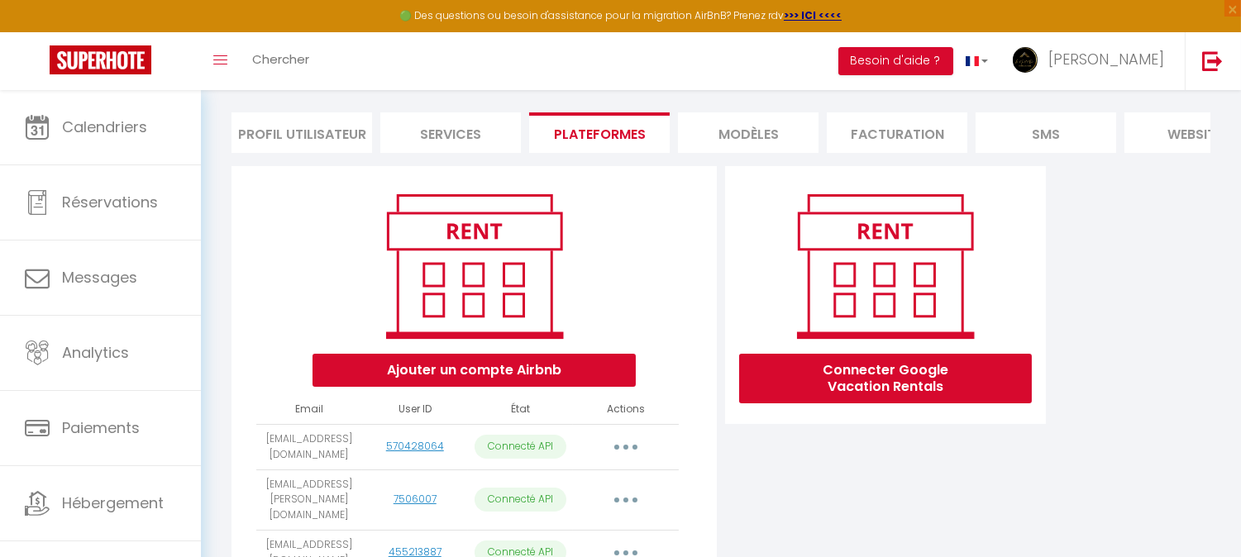
scroll to position [275, 0]
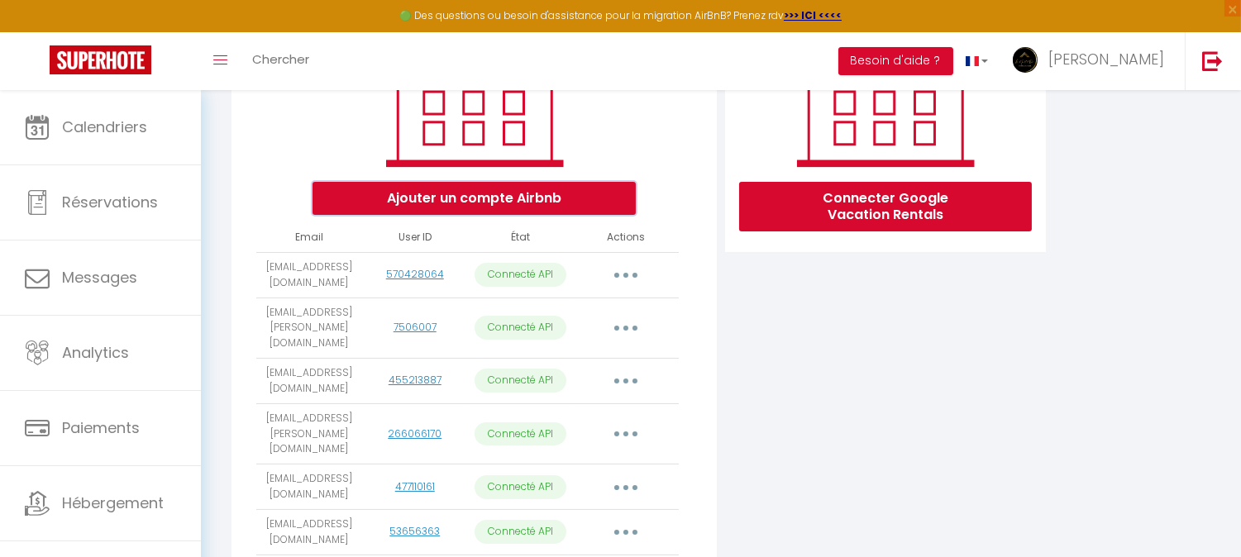
click at [503, 204] on button "Ajouter un compte Airbnb" at bounding box center [474, 198] width 323 height 33
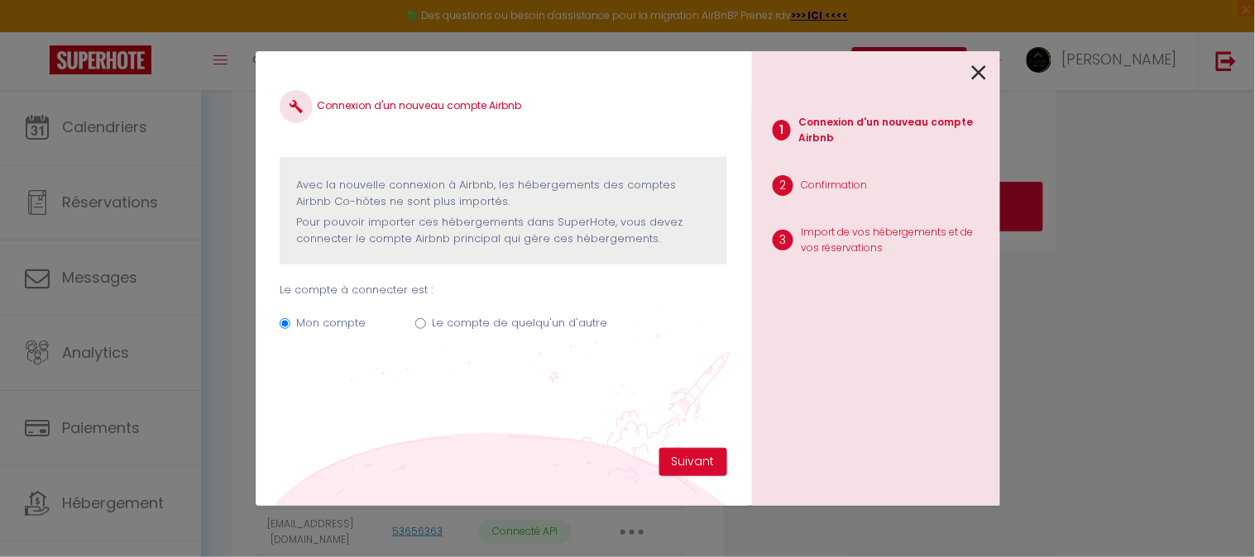
click at [582, 327] on label "Le compte de quelqu'un d'autre" at bounding box center [519, 323] width 175 height 17
click at [426, 327] on input "Le compte de quelqu'un d'autre" at bounding box center [420, 323] width 11 height 11
radio input "true"
radio input "false"
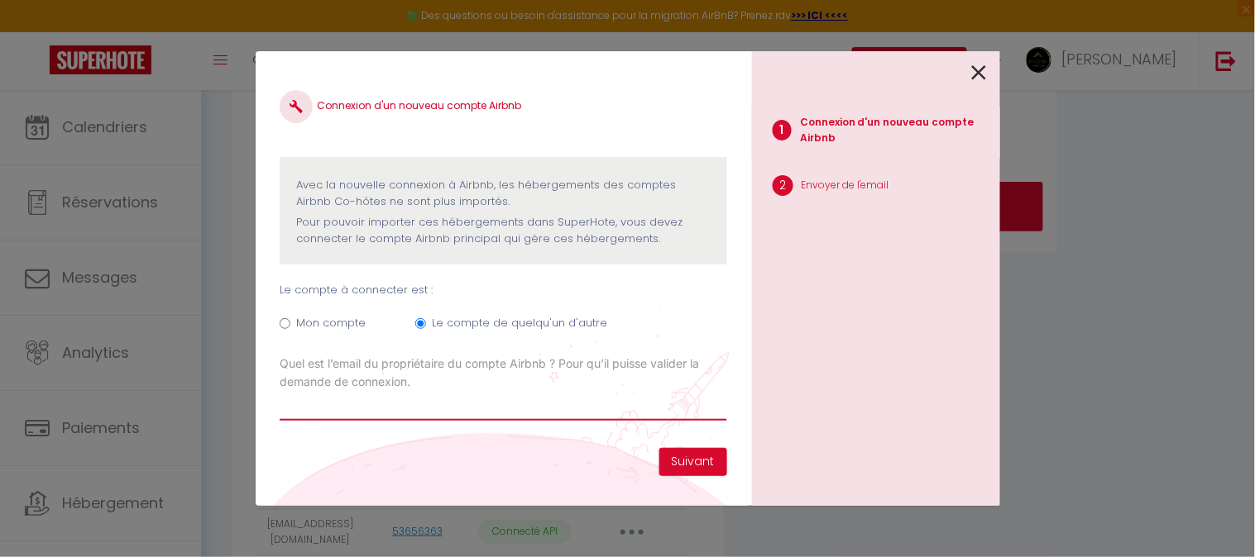
click at [609, 415] on input "Email connexion Airbnb" at bounding box center [503, 406] width 447 height 30
paste input "[EMAIL_ADDRESS][DOMAIN_NAME]"
type input "[EMAIL_ADDRESS][DOMAIN_NAME]"
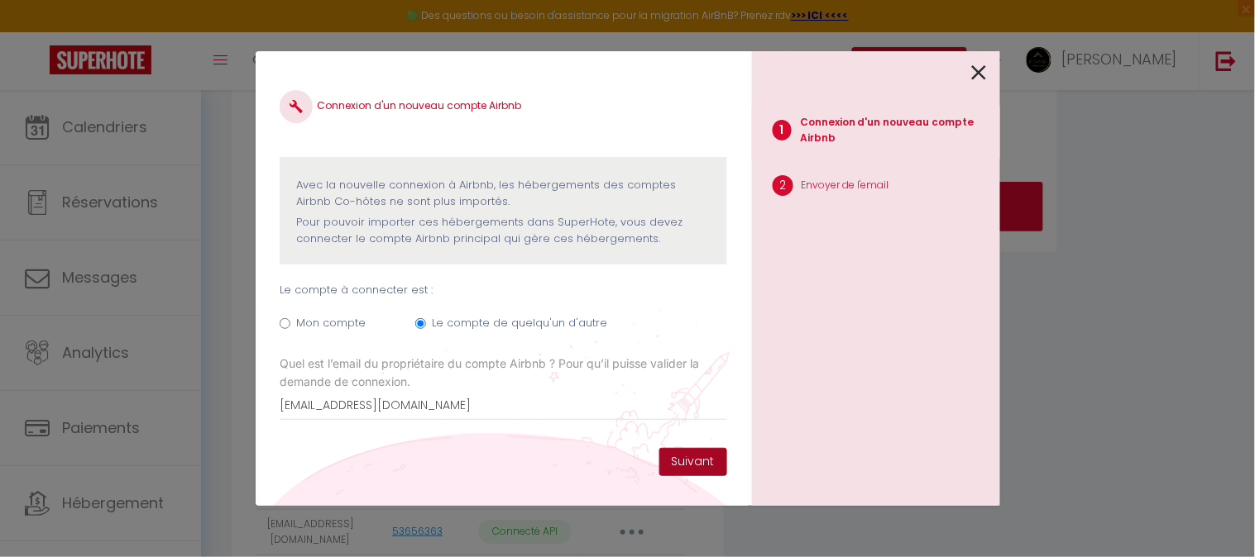
click at [710, 471] on button "Suivant" at bounding box center [693, 462] width 68 height 28
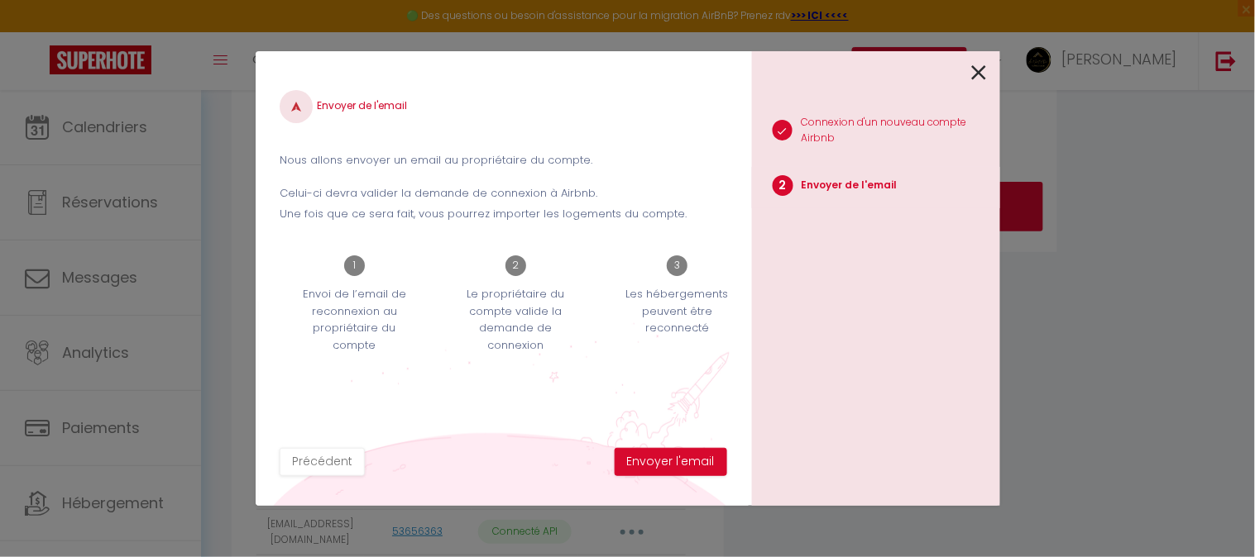
click at [974, 75] on icon at bounding box center [979, 72] width 15 height 25
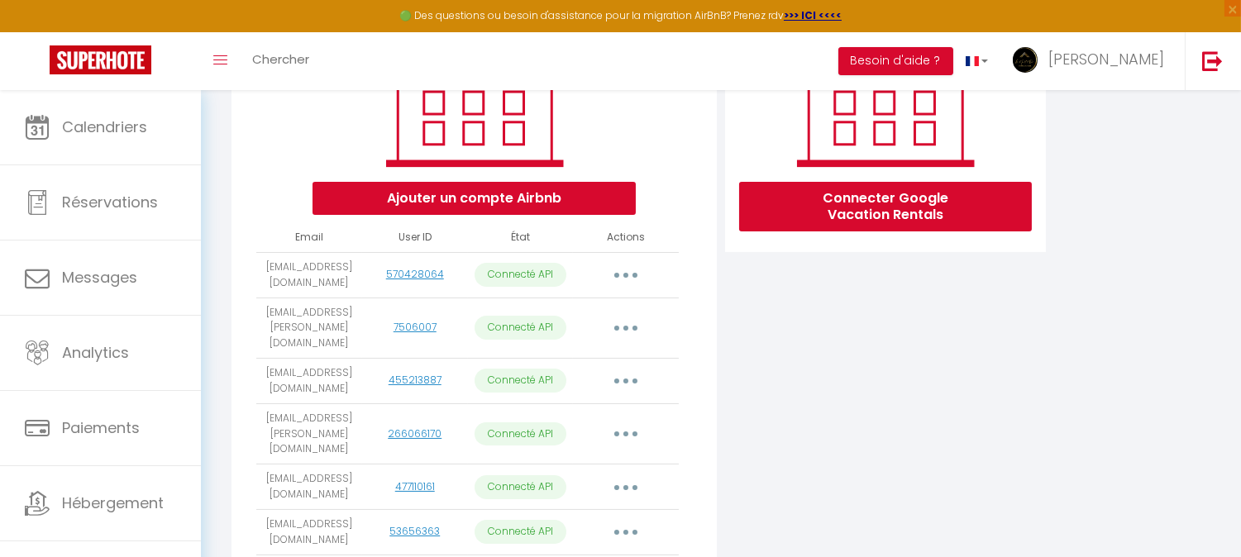
scroll to position [791, 0]
